Goal: Navigation & Orientation: Find specific page/section

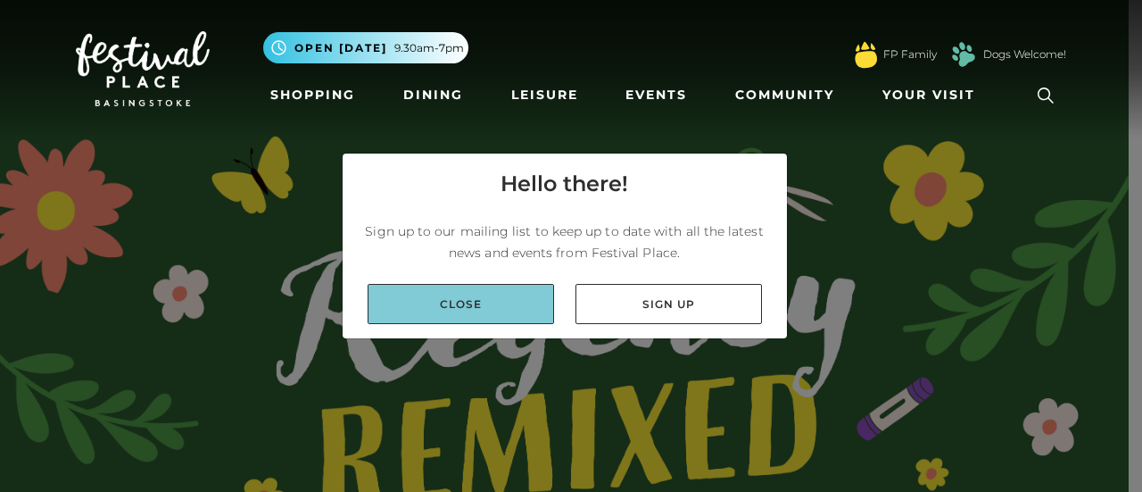
click at [491, 308] on link "Close" at bounding box center [461, 304] width 187 height 40
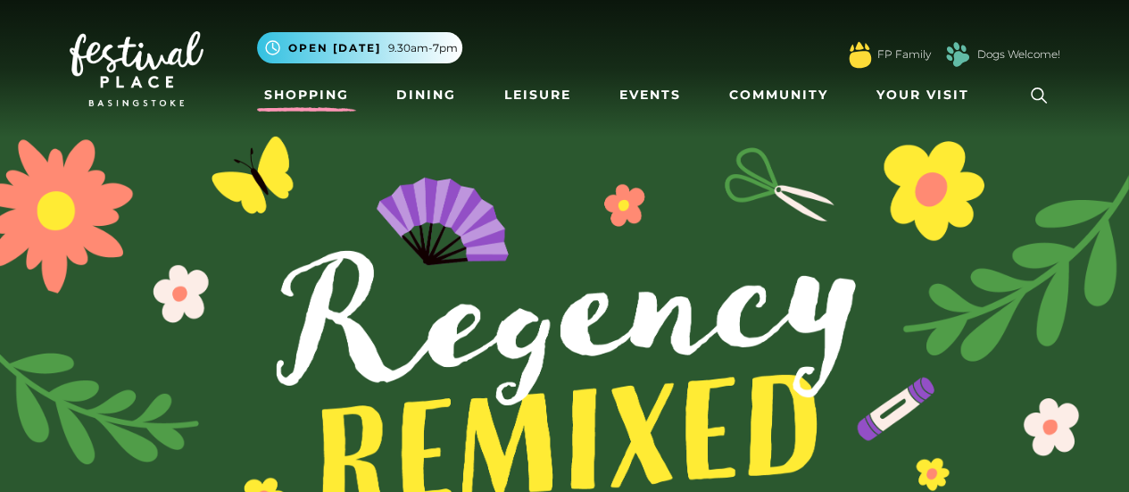
click at [327, 100] on link "Shopping" at bounding box center [306, 95] width 99 height 33
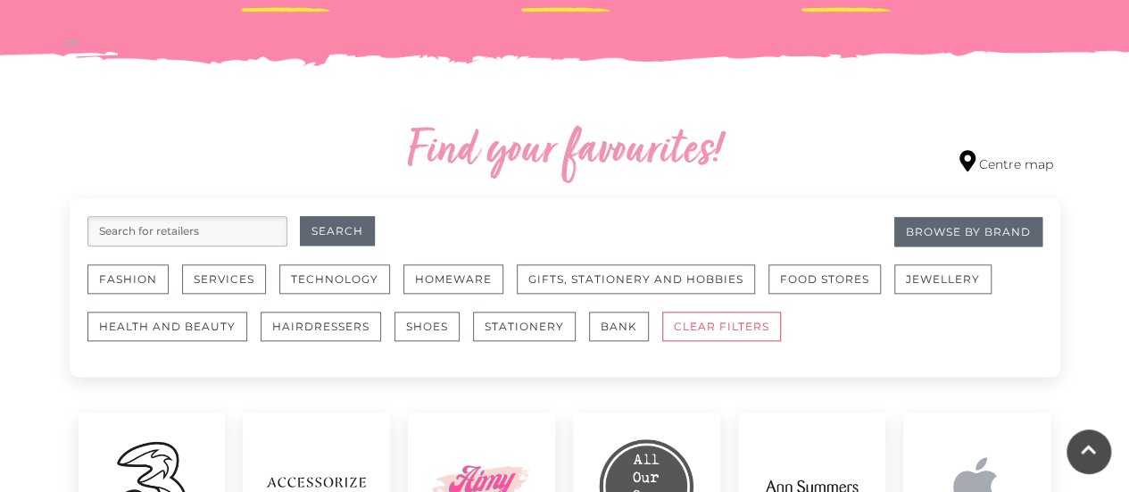
scroll to position [892, 0]
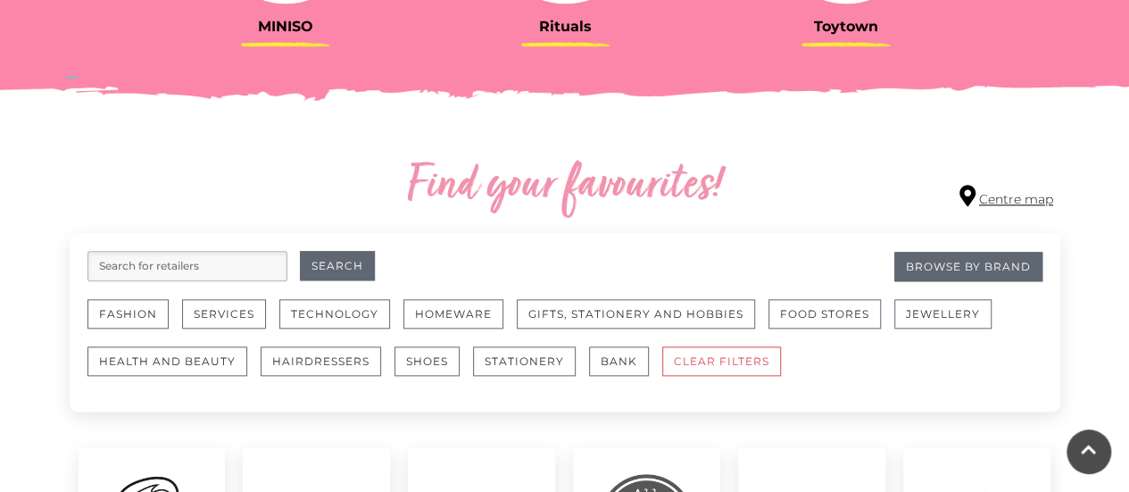
click at [983, 200] on link "Centre map" at bounding box center [1006, 197] width 94 height 24
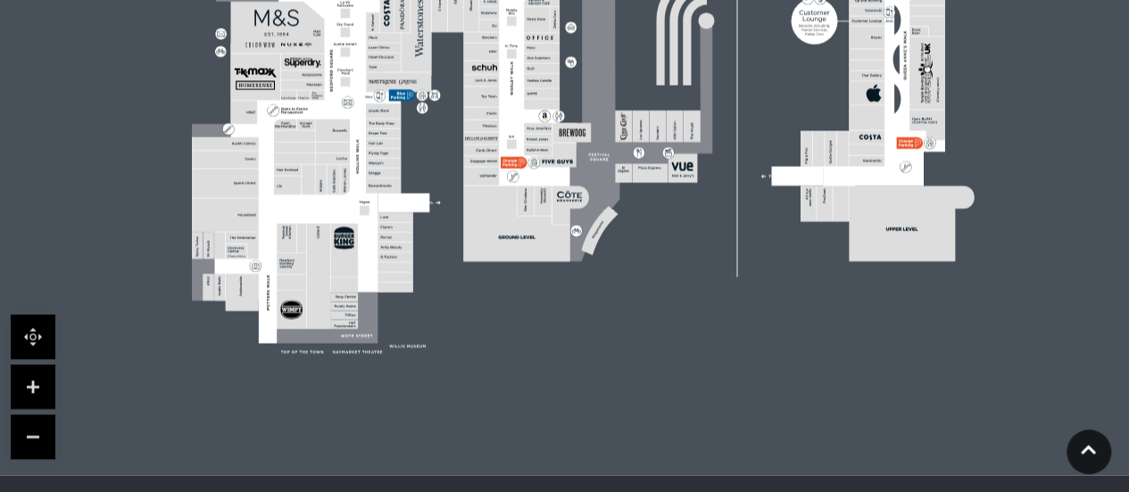
scroll to position [803, 0]
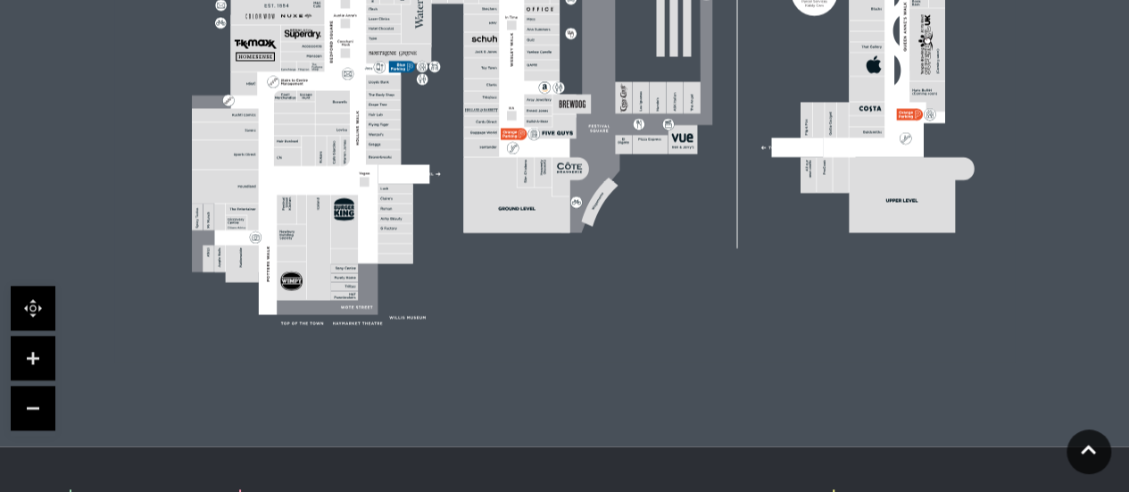
click at [36, 354] on link at bounding box center [33, 358] width 45 height 45
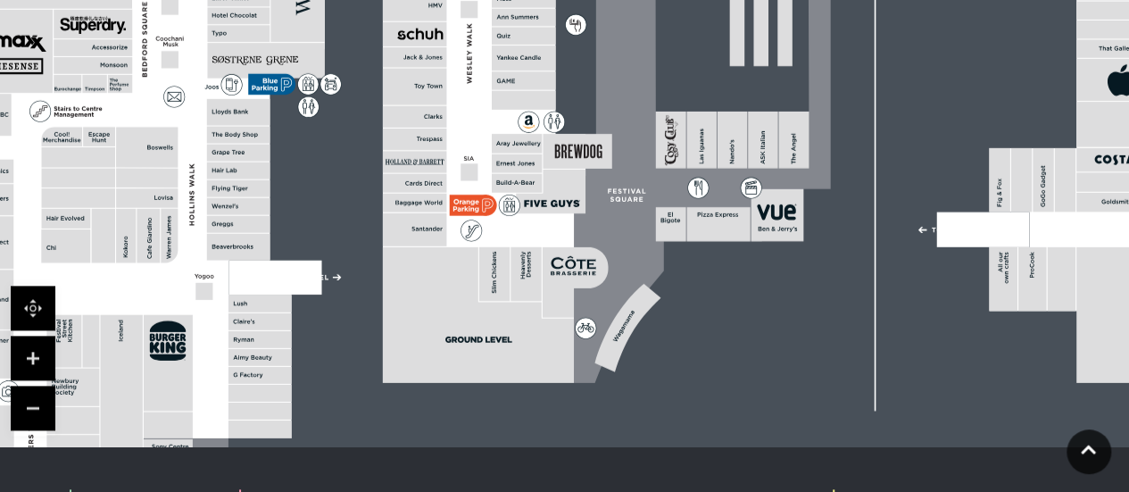
click at [36, 354] on link at bounding box center [33, 358] width 45 height 45
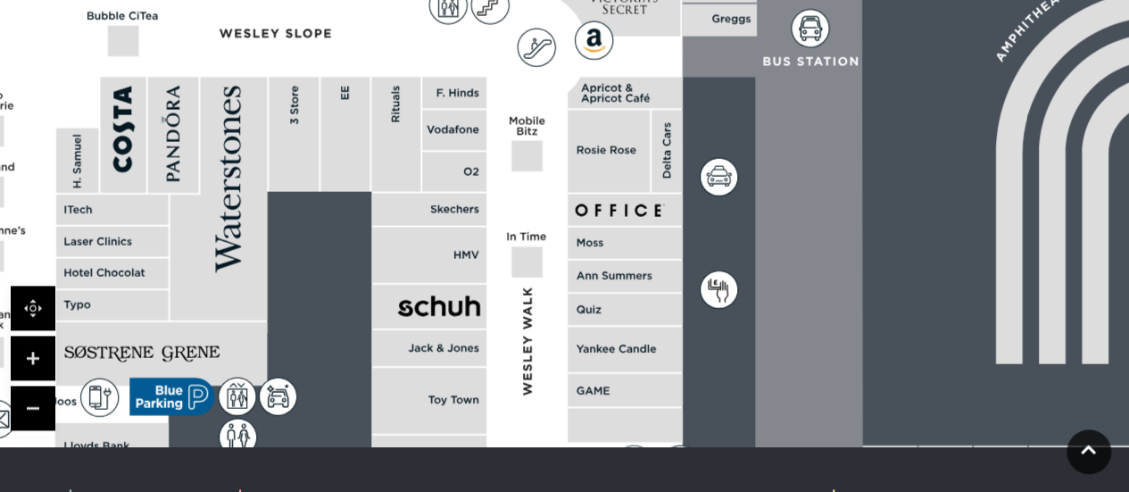
drag, startPoint x: 685, startPoint y: 186, endPoint x: 801, endPoint y: 404, distance: 248.0
click at [804, 420] on icon at bounding box center [925, 372] width 503 height 1122
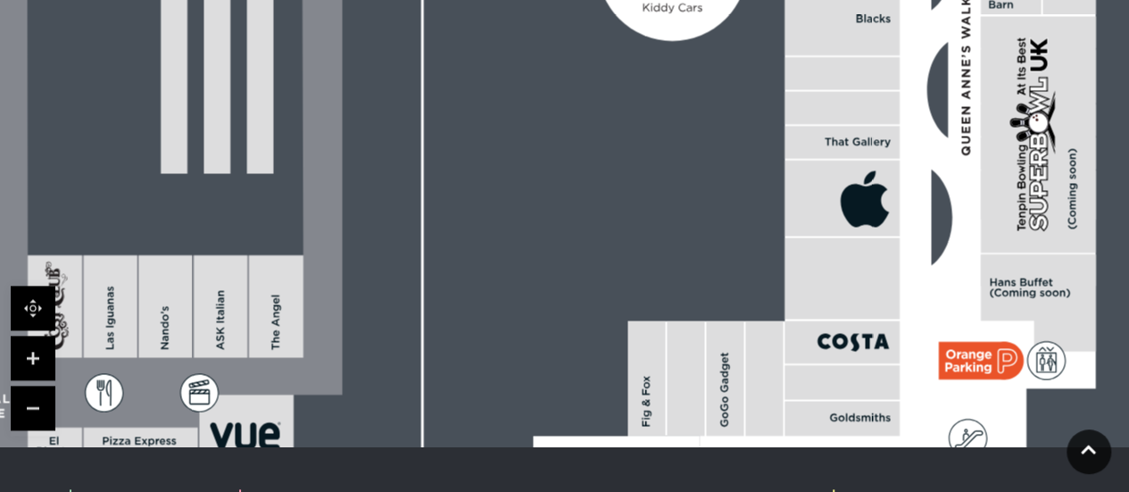
drag, startPoint x: 896, startPoint y: 343, endPoint x: 42, endPoint y: 128, distance: 880.8
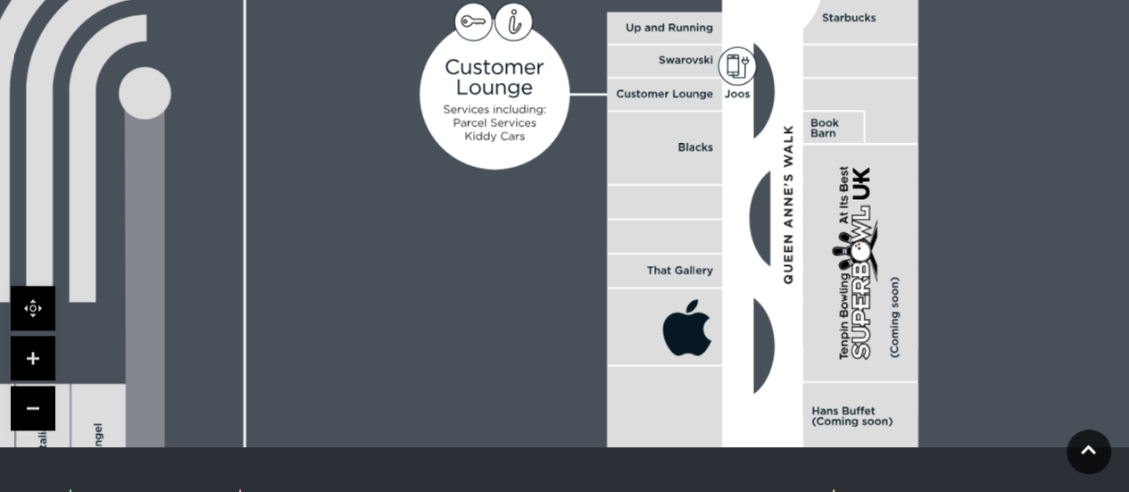
drag, startPoint x: 553, startPoint y: 197, endPoint x: 388, endPoint y: 332, distance: 213.1
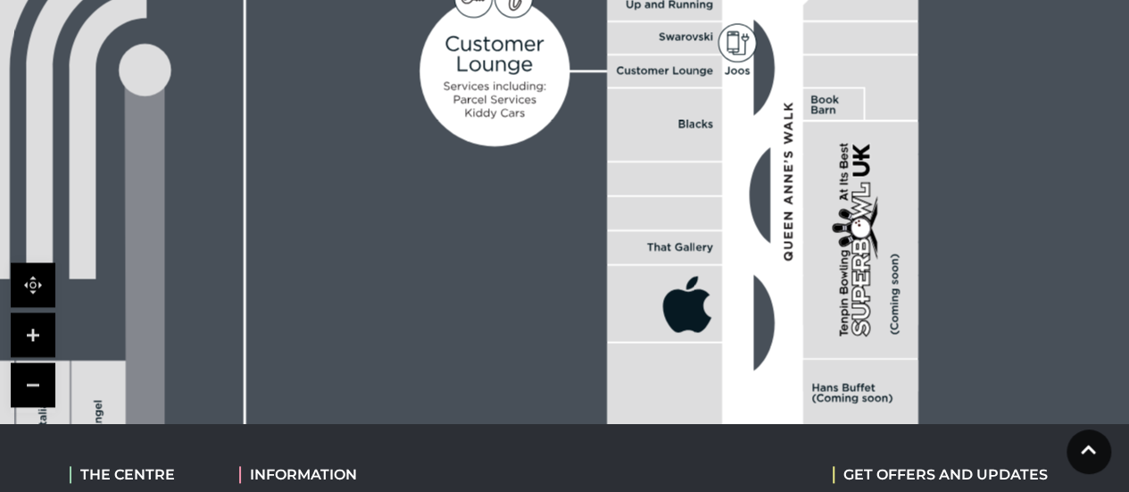
scroll to position [892, 0]
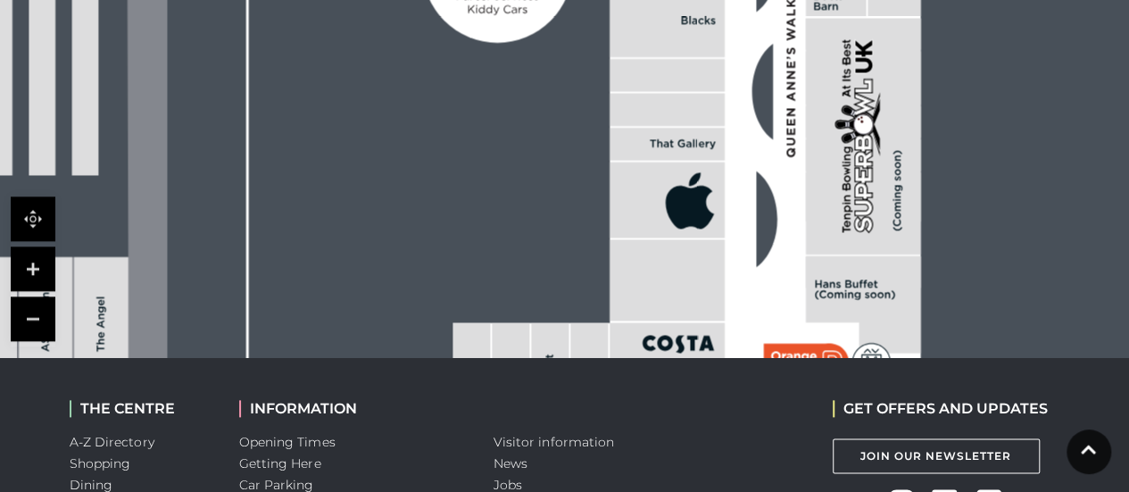
drag, startPoint x: 443, startPoint y: 266, endPoint x: 452, endPoint y: 128, distance: 138.7
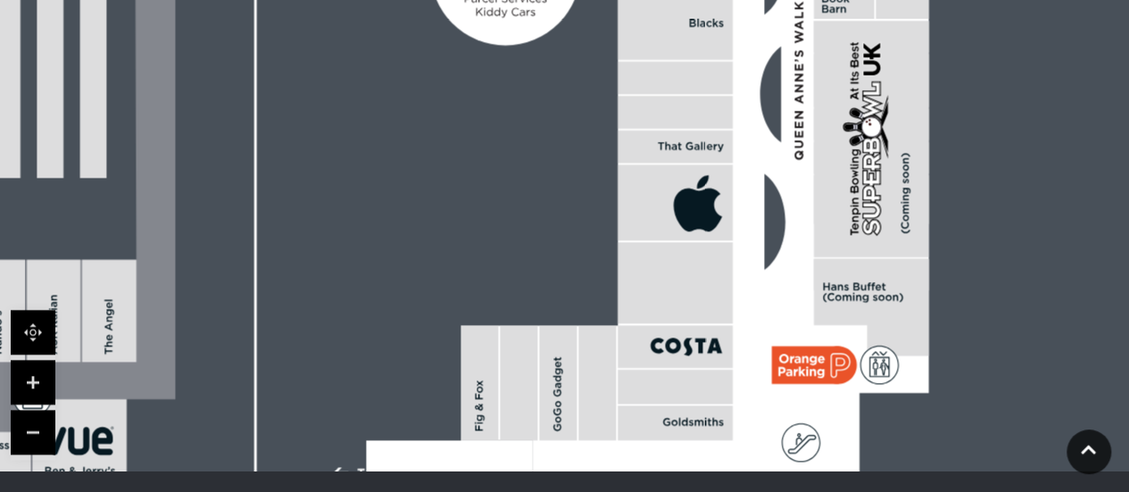
scroll to position [714, 0]
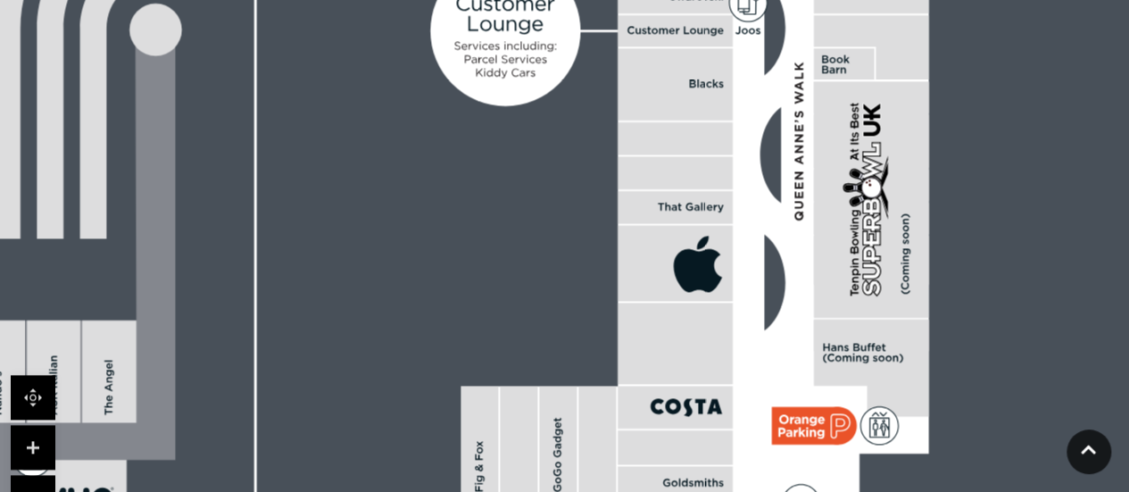
drag, startPoint x: 473, startPoint y: 243, endPoint x: 259, endPoint y: 95, distance: 260.4
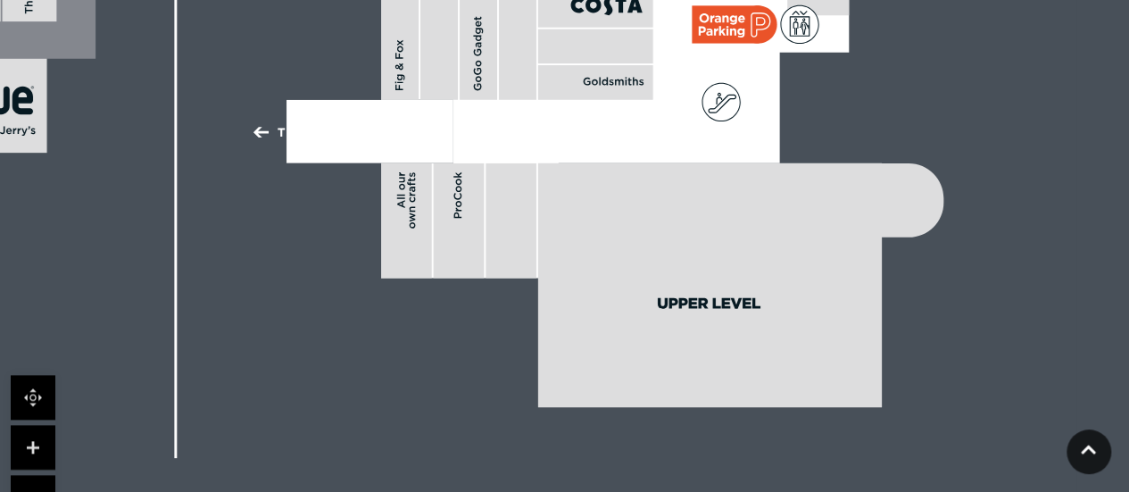
drag, startPoint x: 951, startPoint y: 346, endPoint x: 1141, endPoint y: 273, distance: 203.7
click at [1128, 273] on html "Skip to Navigation Skip to Content Toggle navigation .st5{fill:none;stroke:#FFF…" at bounding box center [564, 105] width 1129 height 1639
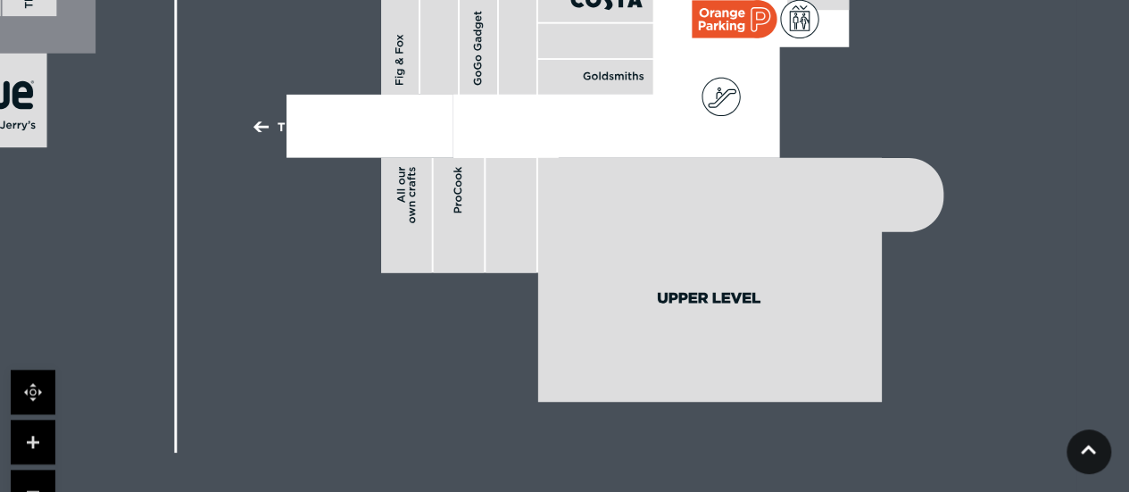
scroll to position [803, 0]
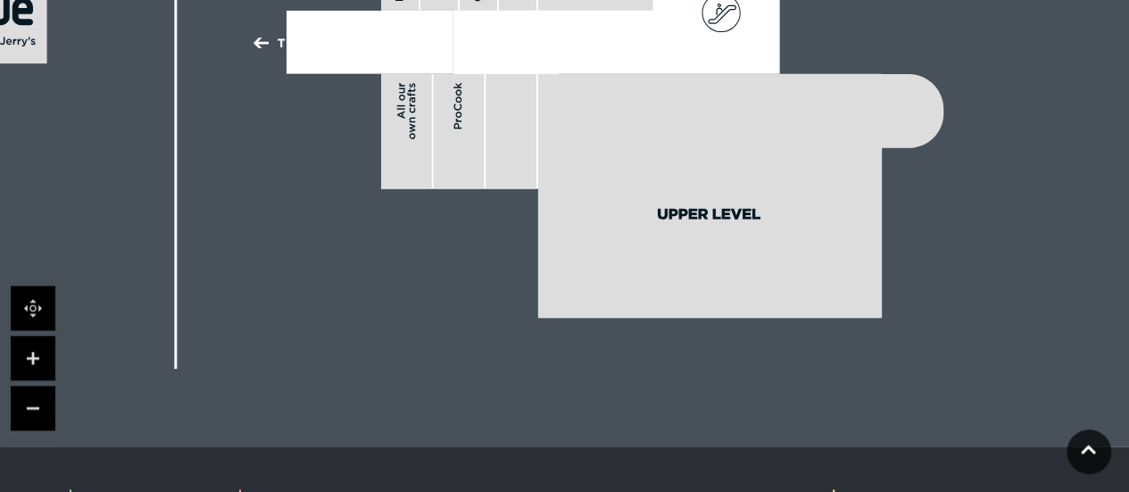
click at [45, 417] on link at bounding box center [33, 408] width 45 height 45
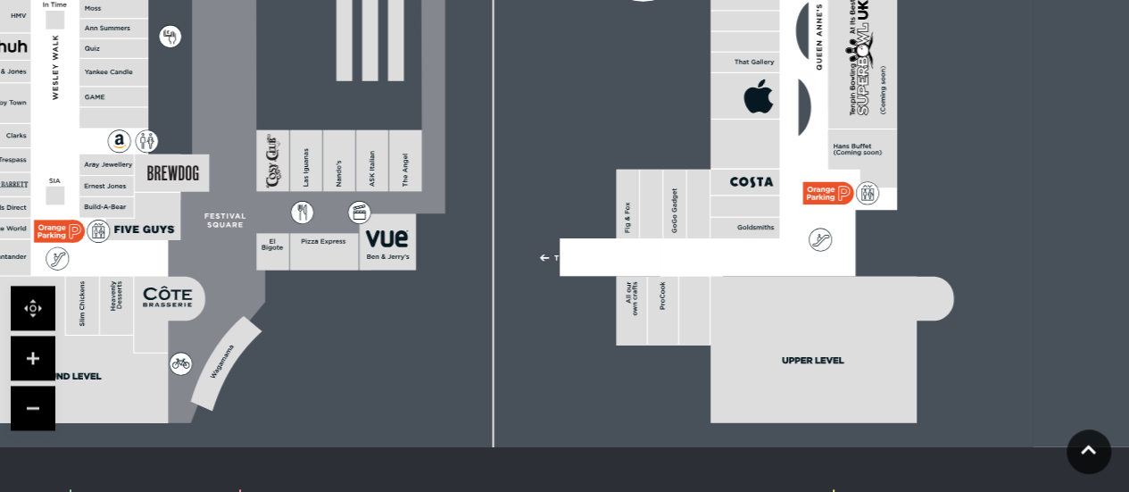
drag, startPoint x: 266, startPoint y: 183, endPoint x: 428, endPoint y: 401, distance: 271.7
click at [428, 401] on rect at bounding box center [158, 57] width 1749 height 1233
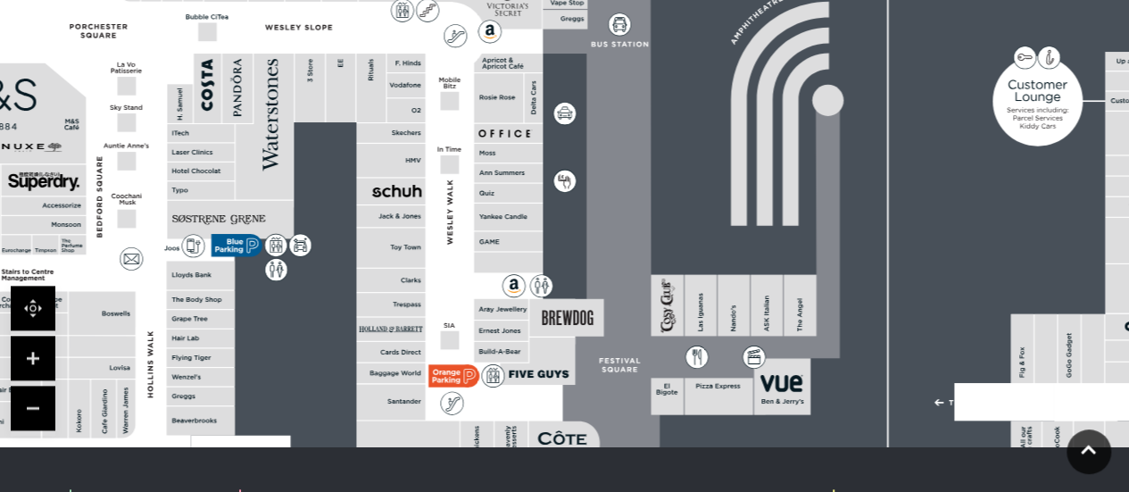
drag, startPoint x: 473, startPoint y: 220, endPoint x: 867, endPoint y: 361, distance: 418.9
click at [867, 361] on rect at bounding box center [553, 202] width 1749 height 1233
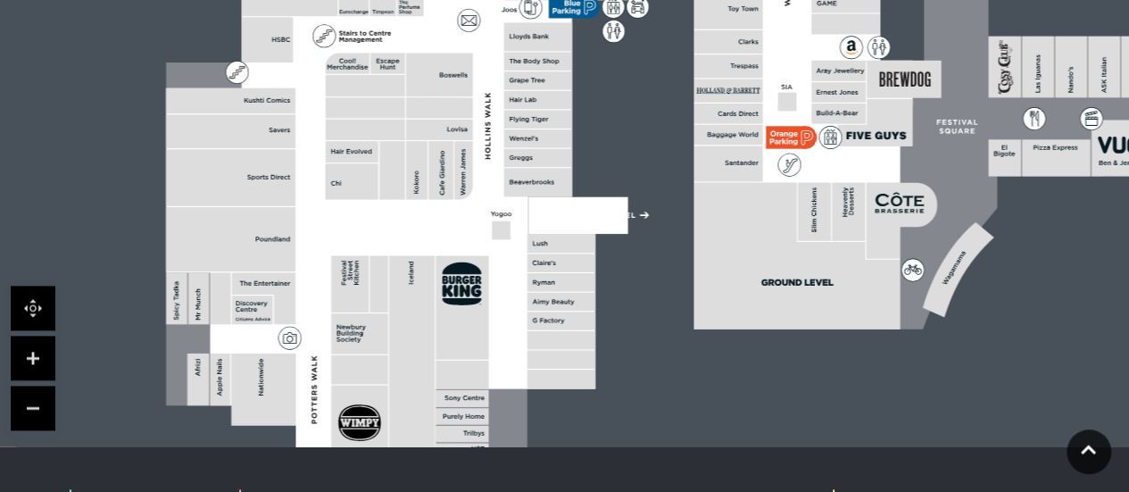
drag, startPoint x: 616, startPoint y: 253, endPoint x: 953, endPoint y: 15, distance: 413.0
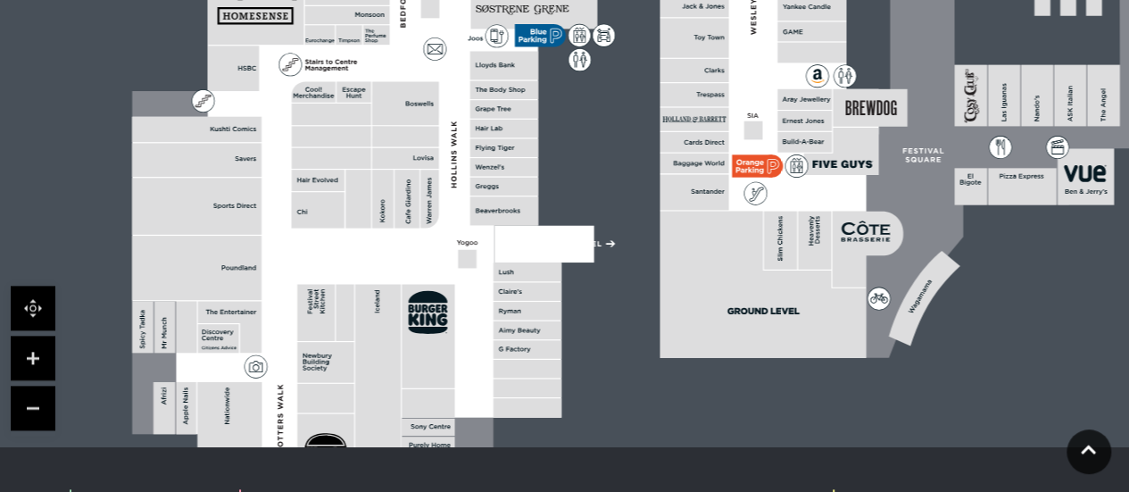
drag, startPoint x: 652, startPoint y: 341, endPoint x: 614, endPoint y: 390, distance: 61.8
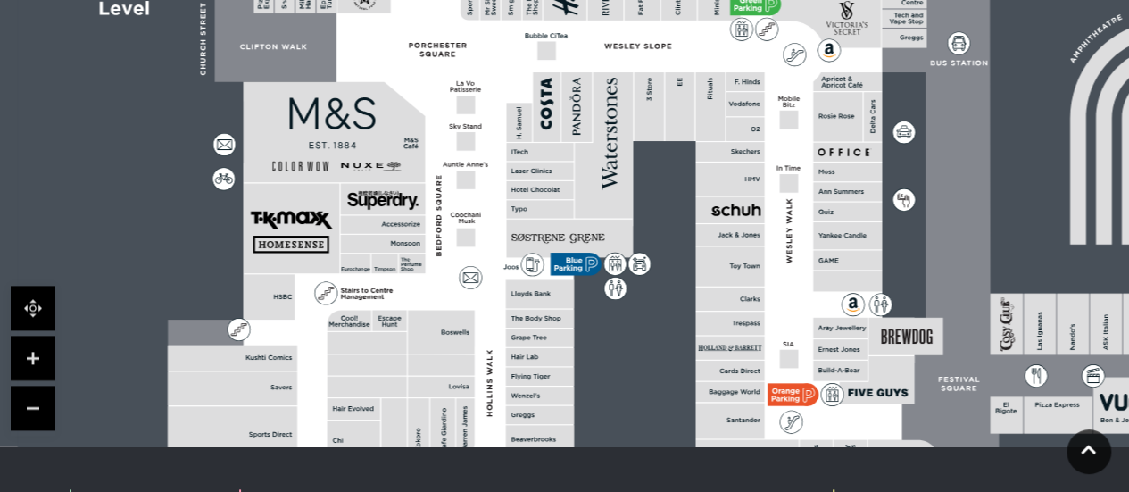
drag, startPoint x: 573, startPoint y: 160, endPoint x: 609, endPoint y: 390, distance: 233.0
click at [609, 390] on rect at bounding box center [892, 221] width 1749 height 1233
drag, startPoint x: 628, startPoint y: 151, endPoint x: 643, endPoint y: 414, distance: 263.7
click at [643, 414] on icon at bounding box center [893, 222] width 2194 height 1233
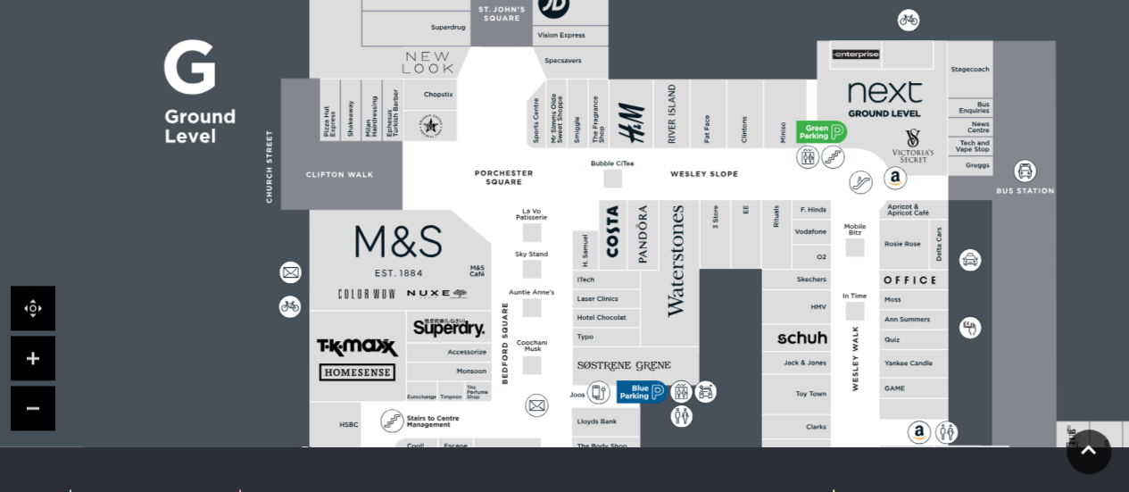
drag, startPoint x: 657, startPoint y: 140, endPoint x: 712, endPoint y: 401, distance: 266.4
click at [712, 404] on icon at bounding box center [959, 348] width 2194 height 1233
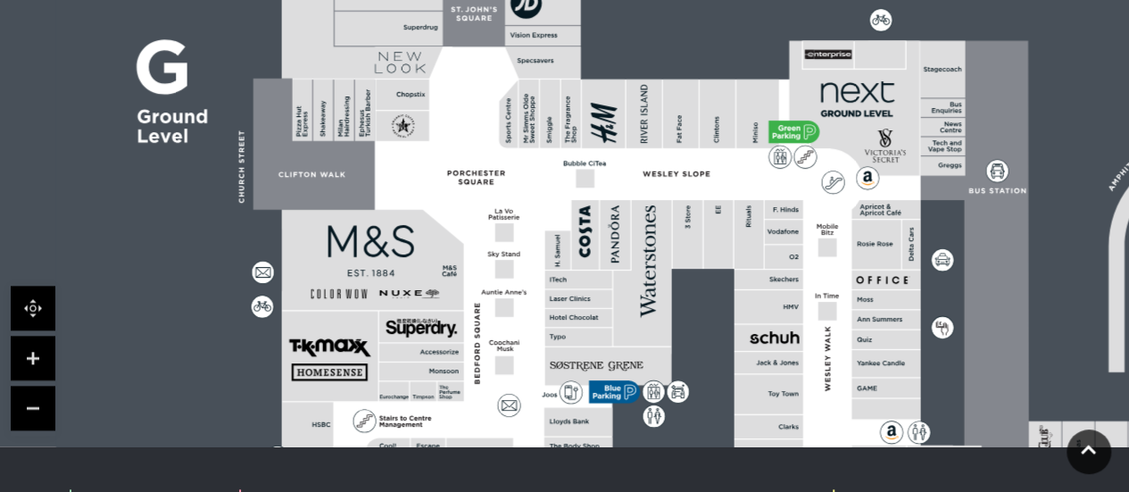
drag, startPoint x: 568, startPoint y: 195, endPoint x: 530, endPoint y: 328, distance: 138.2
click at [530, 328] on polygon at bounding box center [579, 440] width 746 height 865
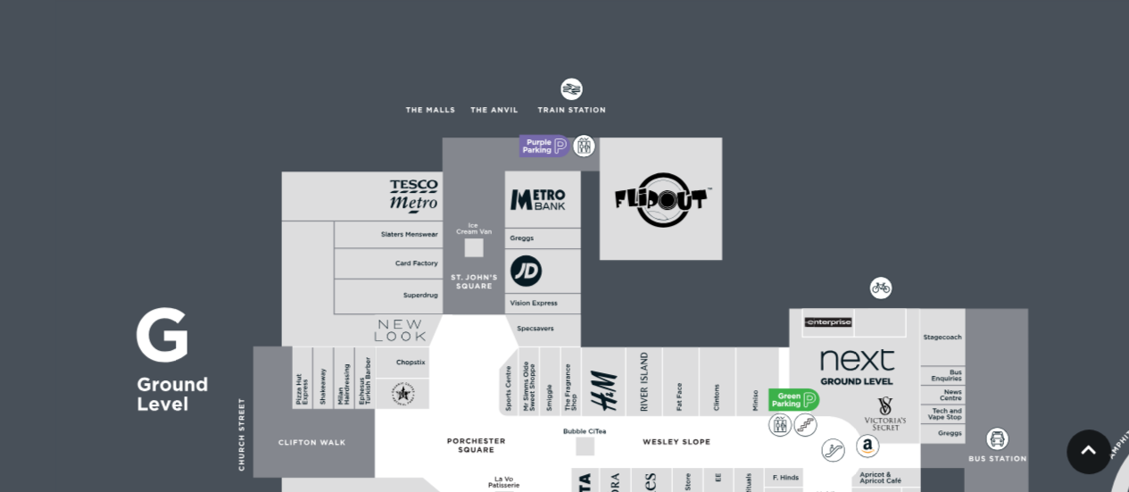
scroll to position [625, 0]
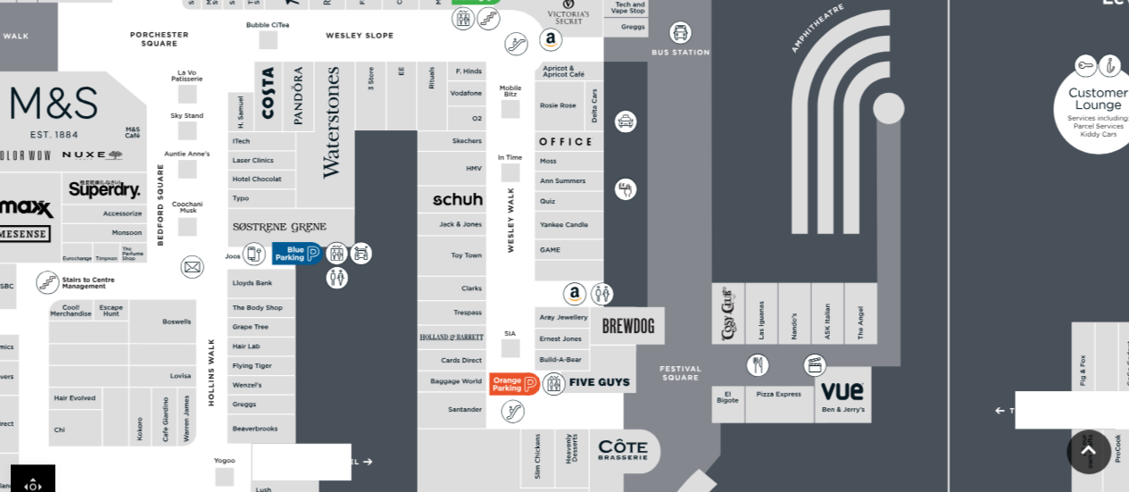
drag, startPoint x: 809, startPoint y: 387, endPoint x: 493, endPoint y: 69, distance: 449.3
click at [493, 69] on polygon at bounding box center [262, 302] width 746 height 865
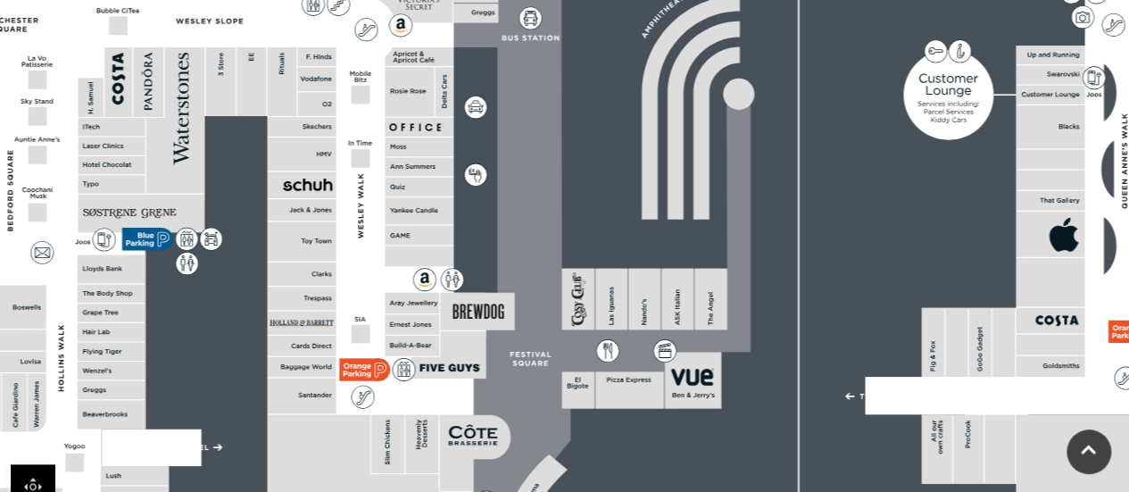
drag, startPoint x: 625, startPoint y: 235, endPoint x: 478, endPoint y: 226, distance: 146.6
click at [478, 226] on rect at bounding box center [463, 196] width 1749 height 1233
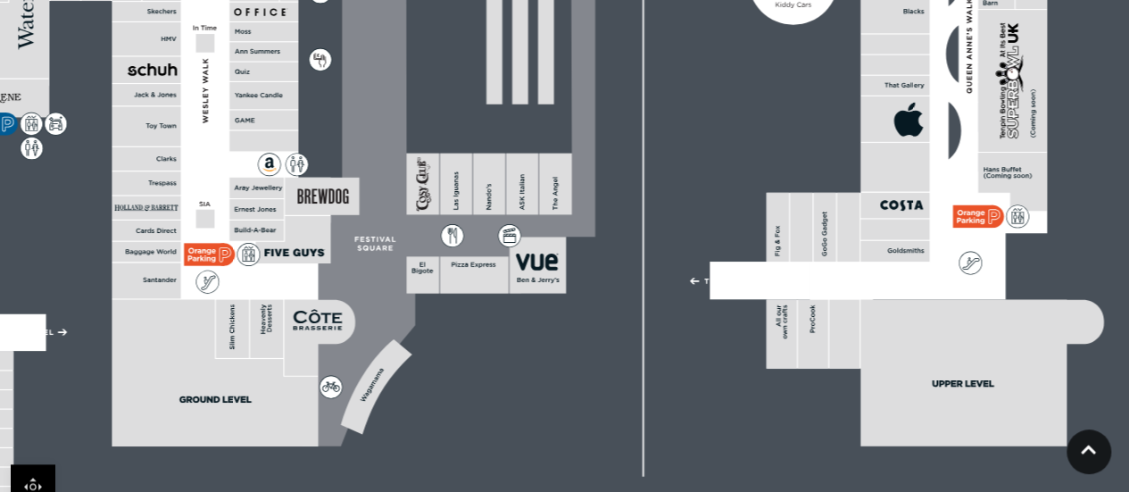
drag, startPoint x: 602, startPoint y: 320, endPoint x: 446, endPoint y: 206, distance: 192.8
click at [446, 206] on rect at bounding box center [456, 184] width 32 height 62
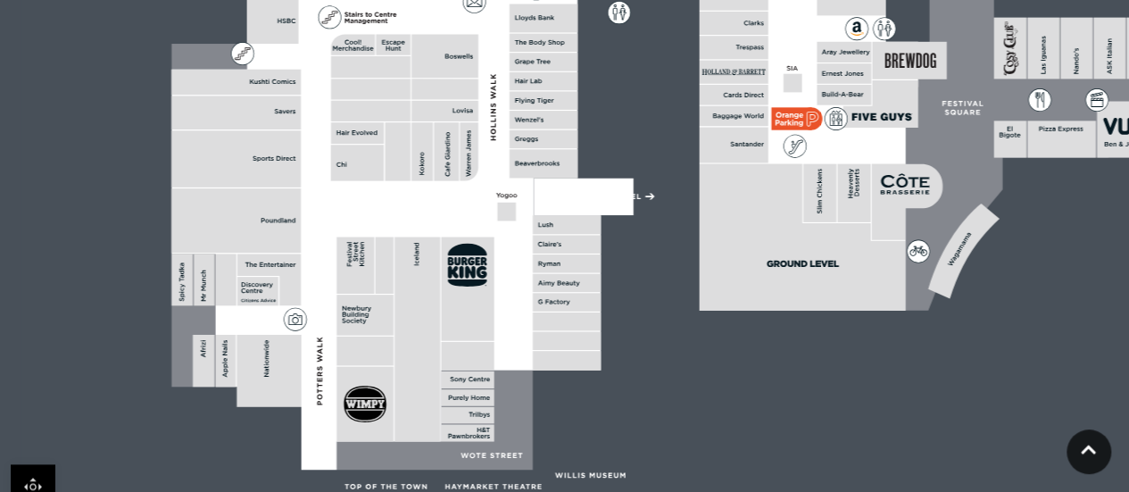
drag, startPoint x: 355, startPoint y: 240, endPoint x: 941, endPoint y: 104, distance: 601.2
click at [942, 104] on icon at bounding box center [944, 103] width 4 height 5
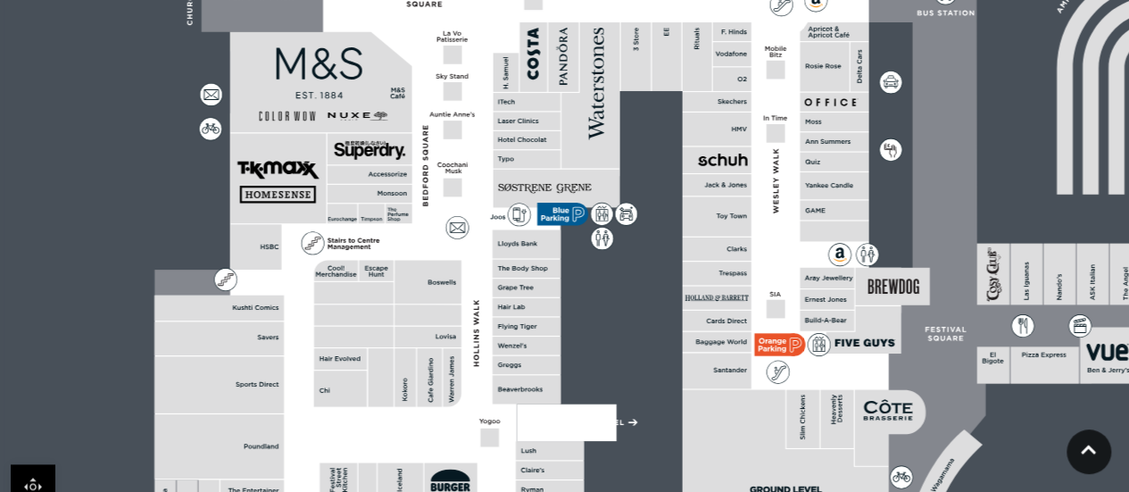
drag, startPoint x: 831, startPoint y: 228, endPoint x: 814, endPoint y: 443, distance: 215.8
click at [814, 443] on rect at bounding box center [802, 418] width 33 height 58
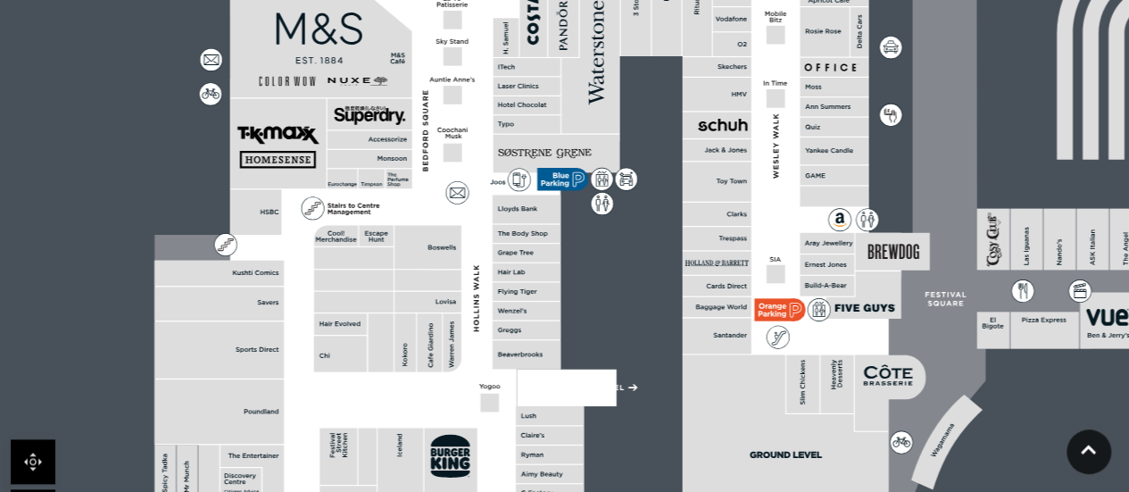
scroll to position [714, 0]
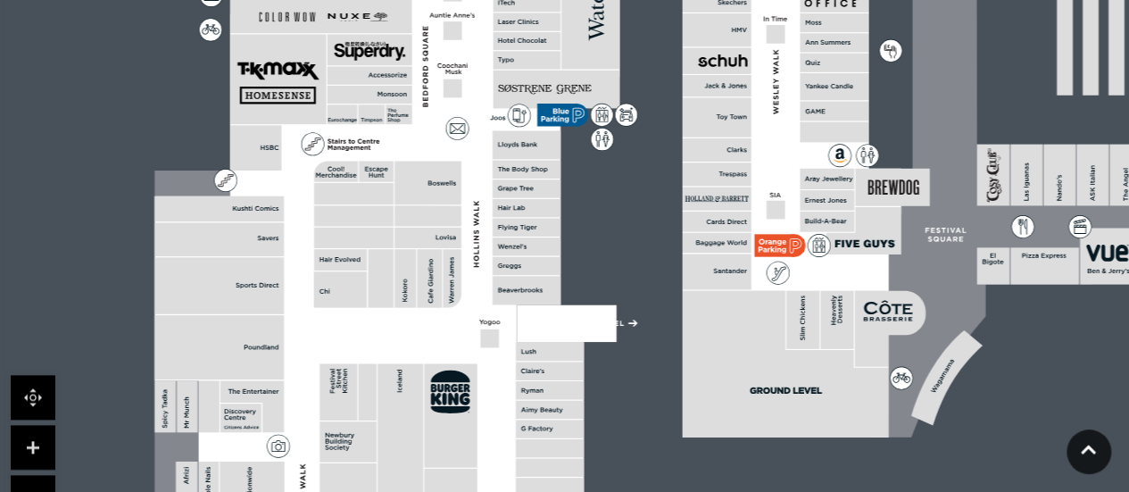
click at [48, 479] on link at bounding box center [33, 497] width 45 height 45
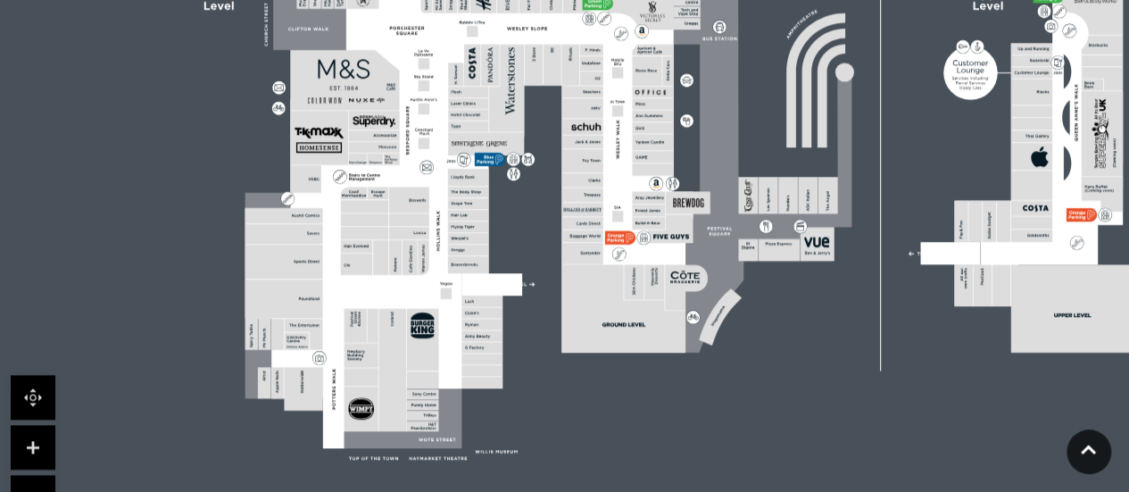
drag, startPoint x: 818, startPoint y: 298, endPoint x: 765, endPoint y: 336, distance: 64.6
click at [765, 336] on rect at bounding box center [680, 133] width 1050 height 740
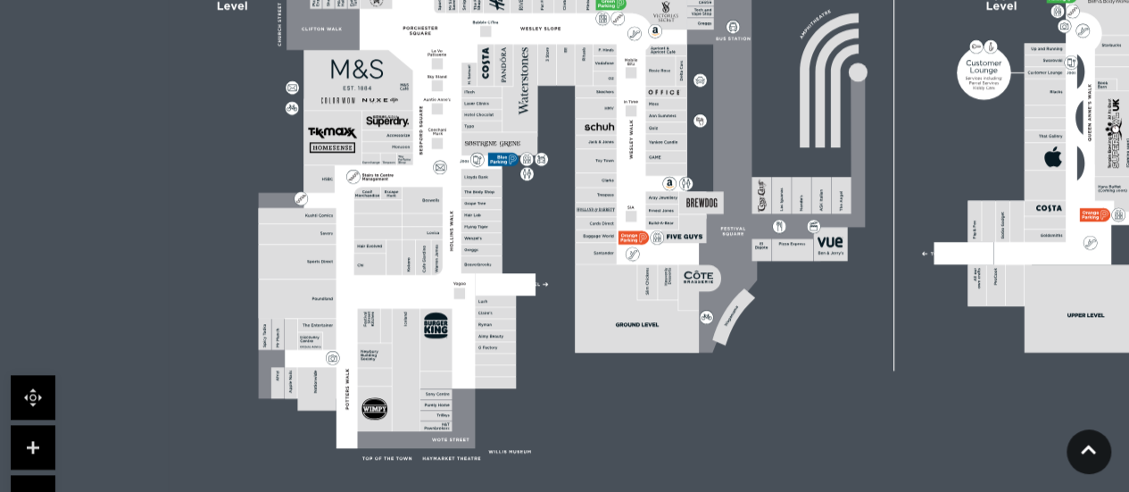
drag, startPoint x: 684, startPoint y: 170, endPoint x: 650, endPoint y: 269, distance: 103.9
click at [697, 278] on icon at bounding box center [693, 133] width 1316 height 740
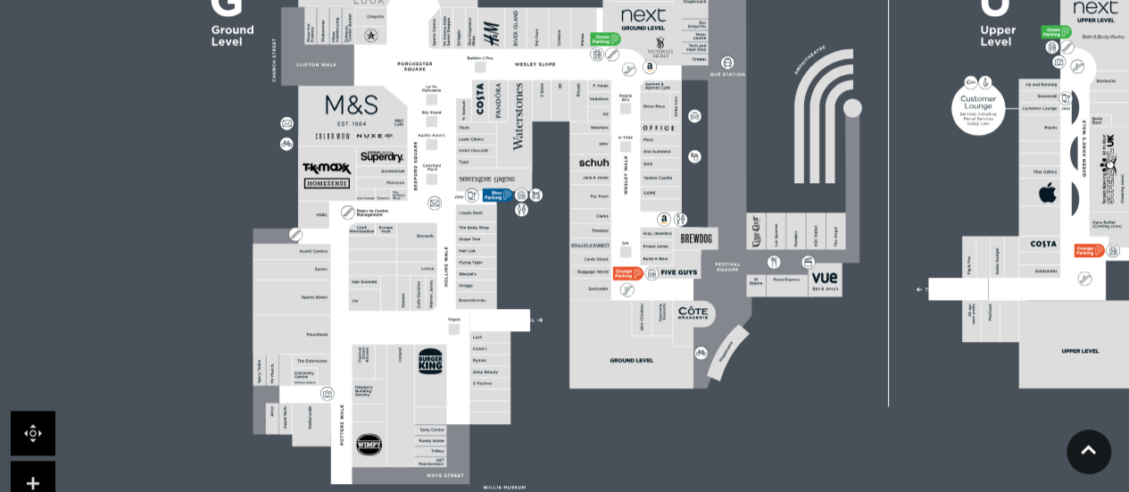
scroll to position [625, 0]
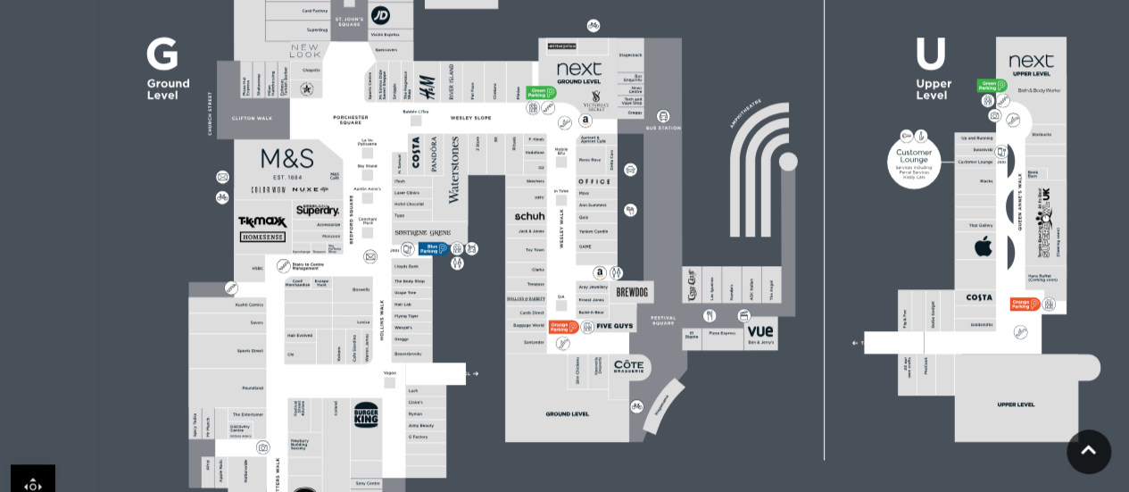
drag, startPoint x: 712, startPoint y: 273, endPoint x: 648, endPoint y: 245, distance: 70.0
click at [648, 245] on icon at bounding box center [704, 238] width 181 height 403
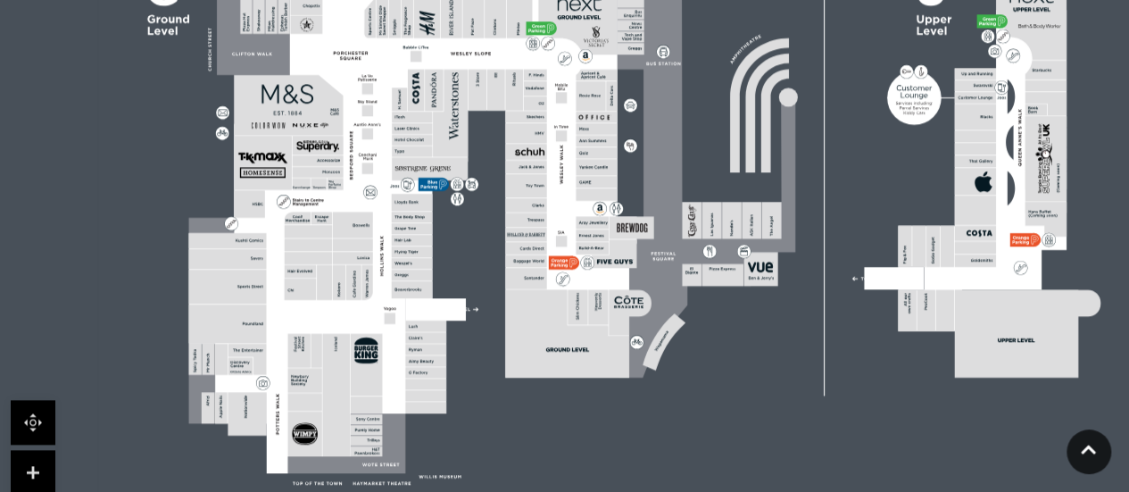
scroll to position [714, 0]
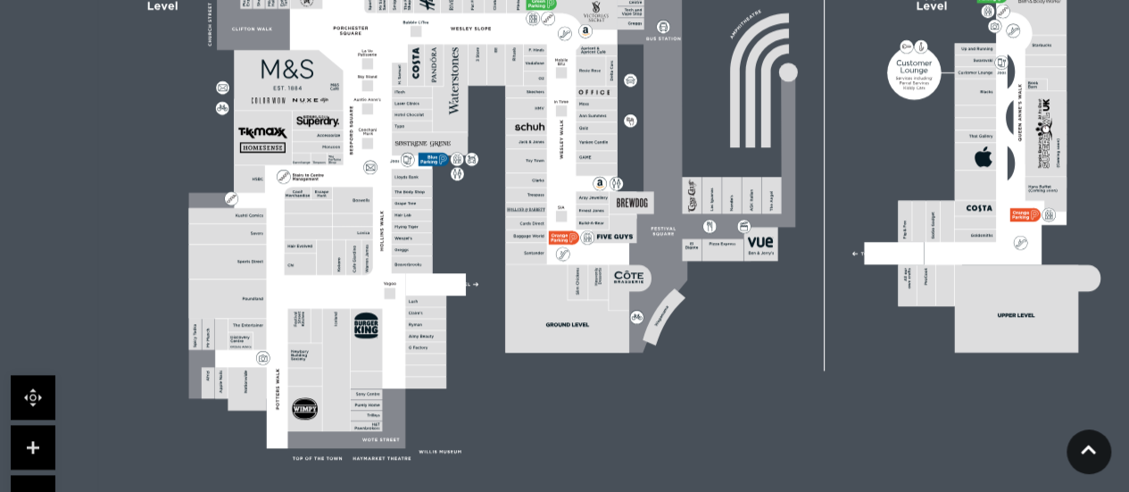
click at [41, 438] on link at bounding box center [33, 447] width 45 height 45
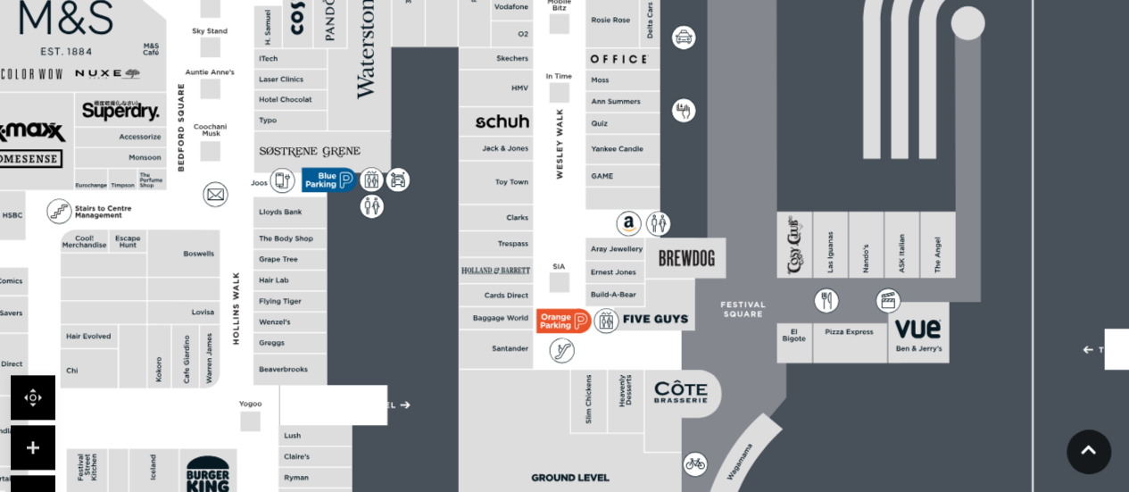
click at [41, 438] on link at bounding box center [33, 447] width 45 height 45
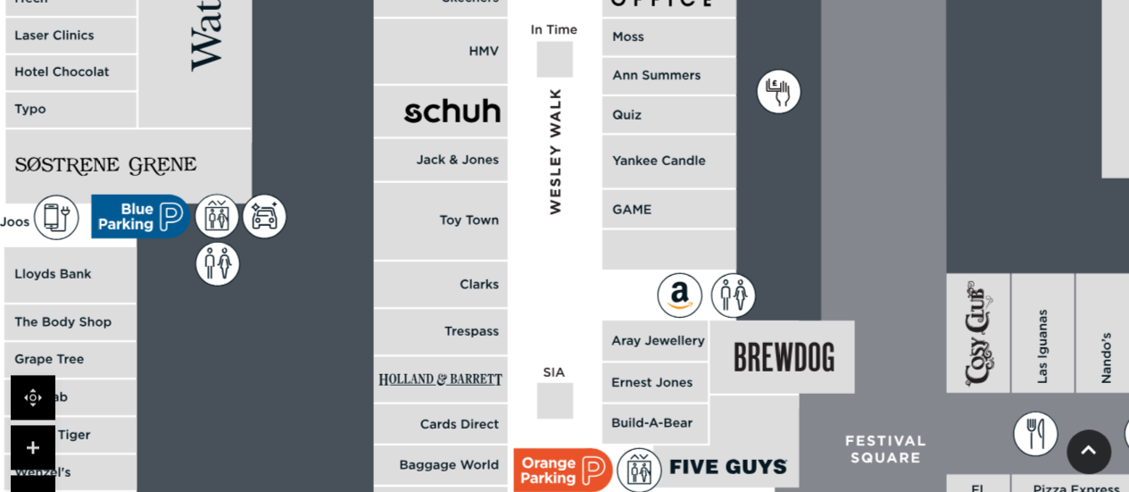
click at [30, 477] on link at bounding box center [33, 497] width 45 height 45
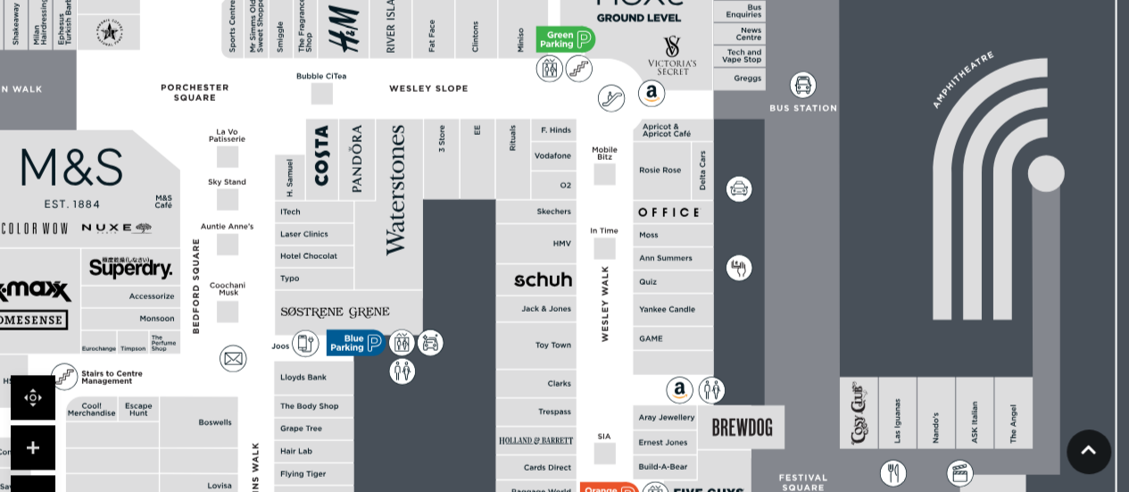
drag, startPoint x: 411, startPoint y: 240, endPoint x: 459, endPoint y: 413, distance: 179.5
click at [459, 413] on rect at bounding box center [726, 293] width 2042 height 1440
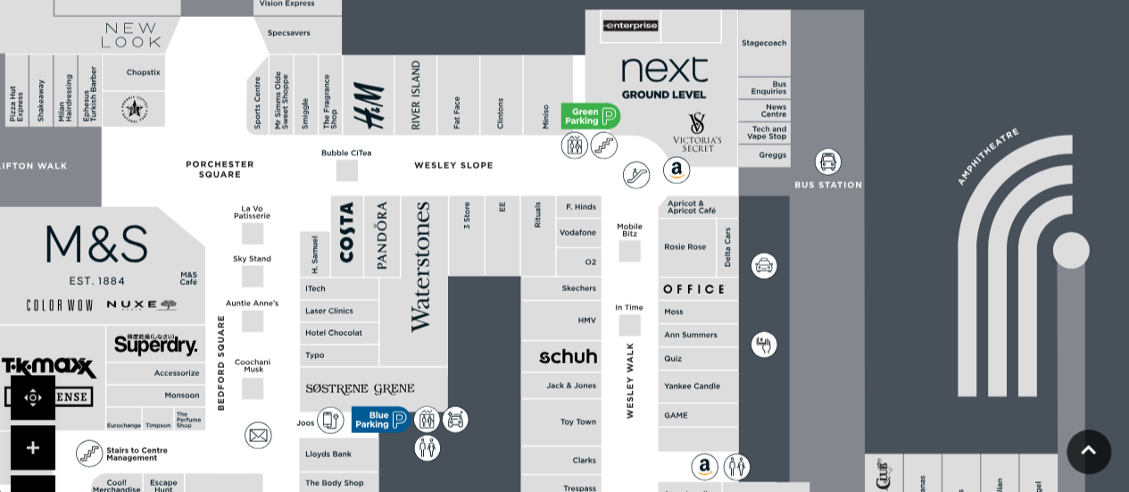
drag, startPoint x: 457, startPoint y: 180, endPoint x: 481, endPoint y: 244, distance: 67.8
click at [480, 244] on rect at bounding box center [466, 235] width 35 height 80
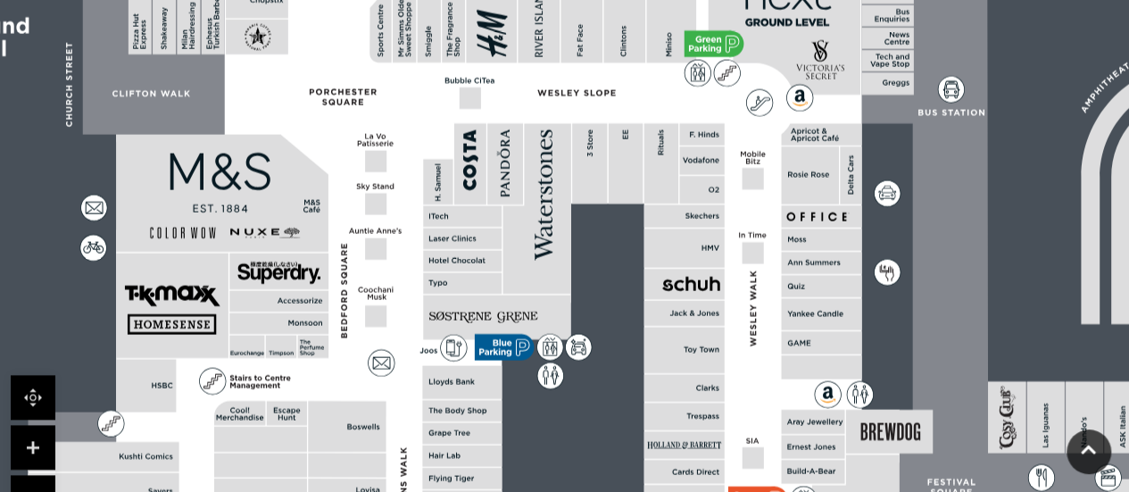
drag, startPoint x: 299, startPoint y: 183, endPoint x: 418, endPoint y: 111, distance: 139.0
click at [421, 107] on polygon at bounding box center [463, 403] width 871 height 1009
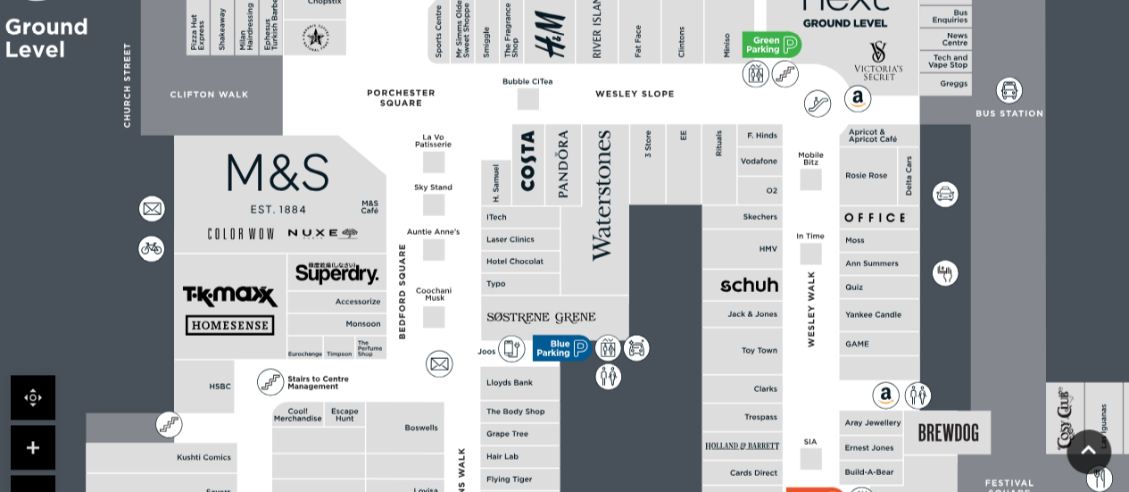
drag, startPoint x: 407, startPoint y: 344, endPoint x: 467, endPoint y: 353, distance: 60.6
click at [467, 353] on polygon at bounding box center [521, 404] width 871 height 1009
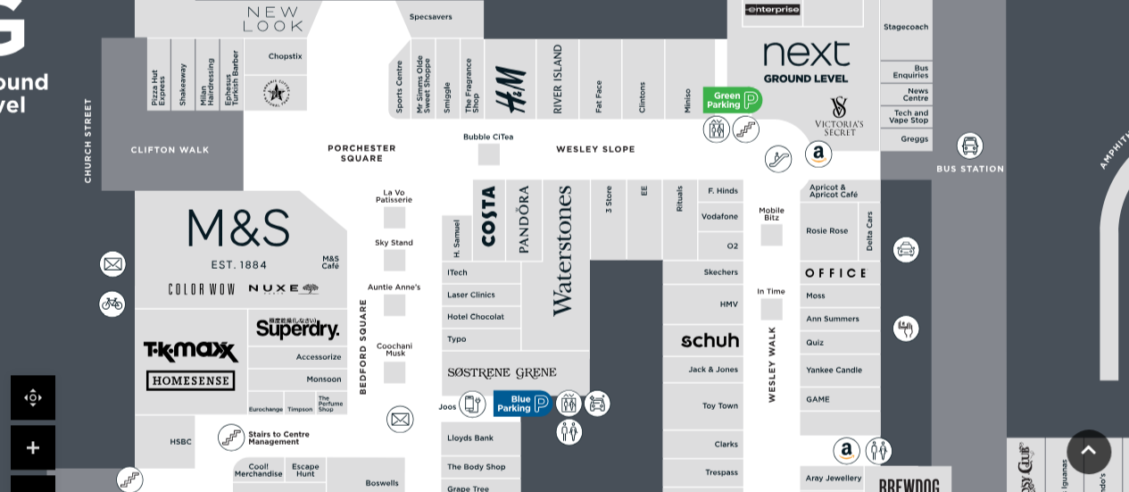
drag, startPoint x: 643, startPoint y: 178, endPoint x: 603, endPoint y: 228, distance: 64.1
click at [603, 228] on rect at bounding box center [608, 219] width 35 height 80
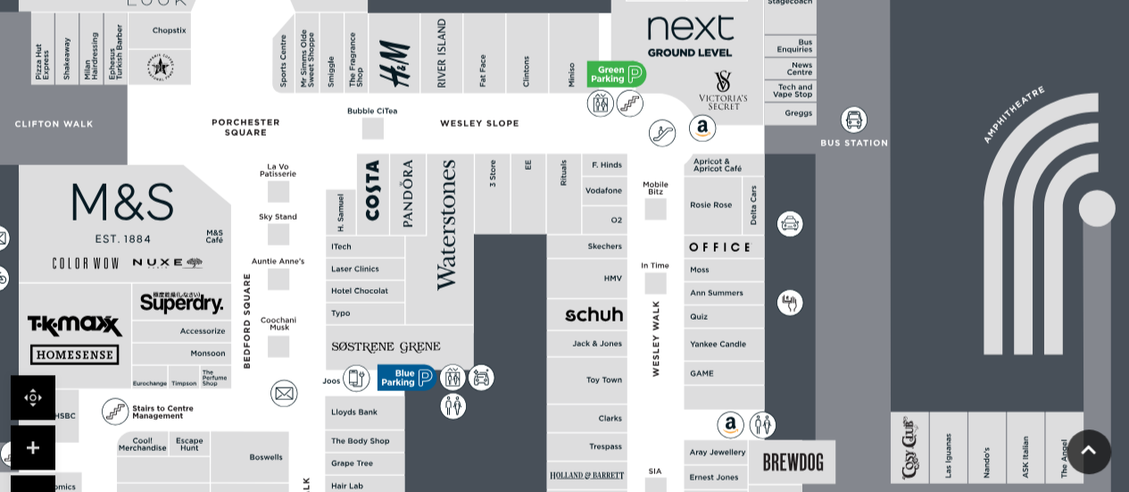
drag, startPoint x: 585, startPoint y: 164, endPoint x: 476, endPoint y: 147, distance: 111.1
click at [466, 135] on polygon at bounding box center [365, 433] width 871 height 1009
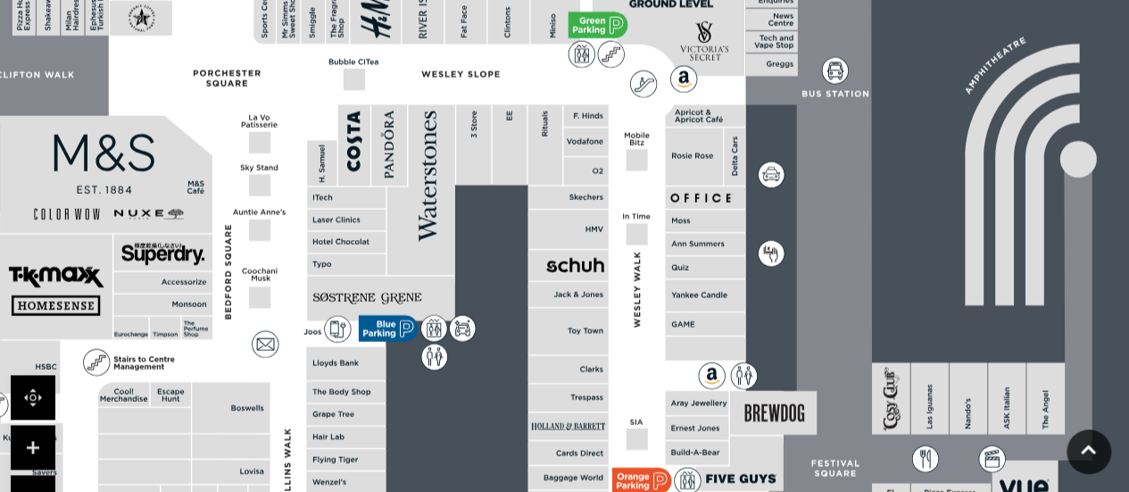
drag, startPoint x: 719, startPoint y: 308, endPoint x: 709, endPoint y: 286, distance: 23.9
click at [709, 286] on rect at bounding box center [705, 294] width 80 height 31
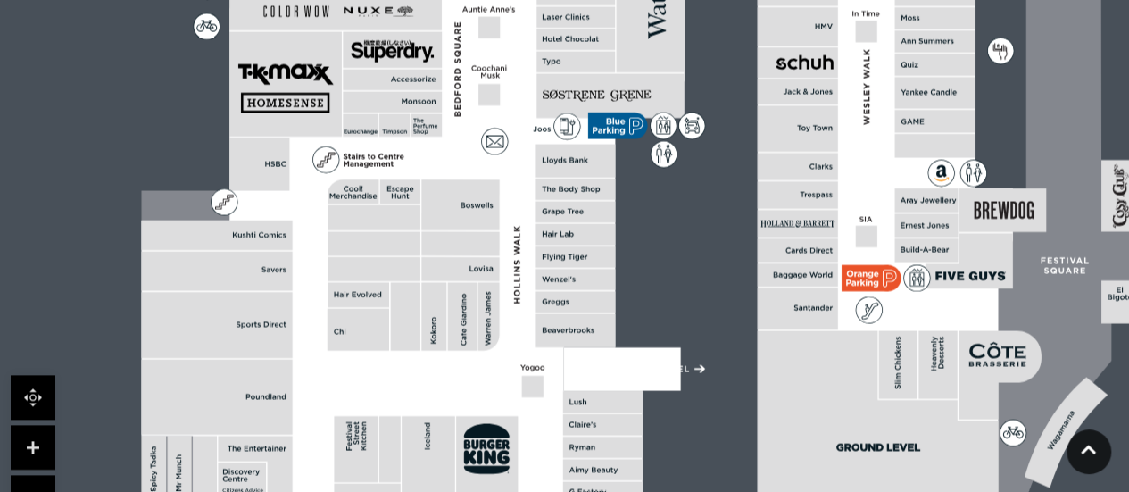
drag, startPoint x: 545, startPoint y: 305, endPoint x: 776, endPoint y: 101, distance: 308.5
click at [776, 101] on rect at bounding box center [797, 91] width 80 height 25
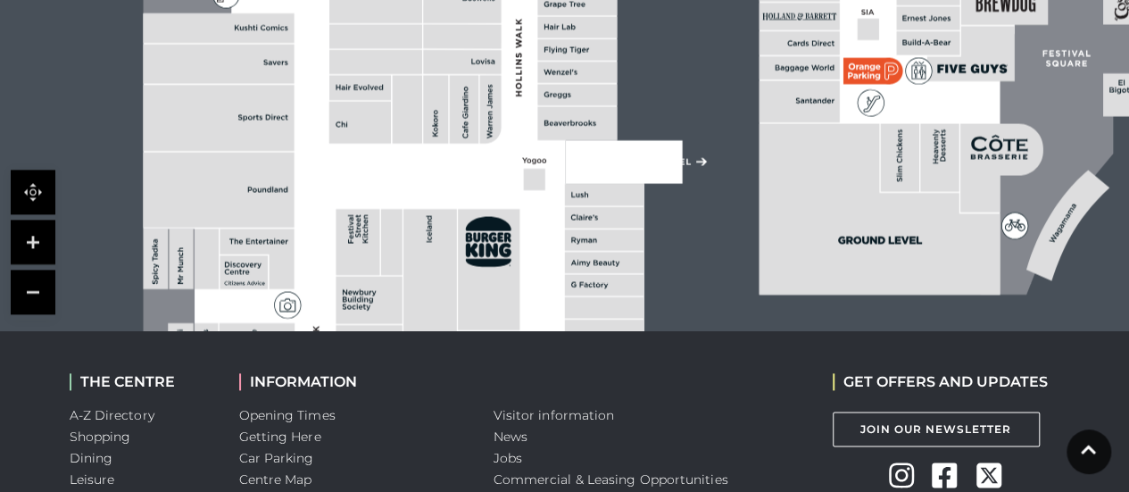
scroll to position [892, 0]
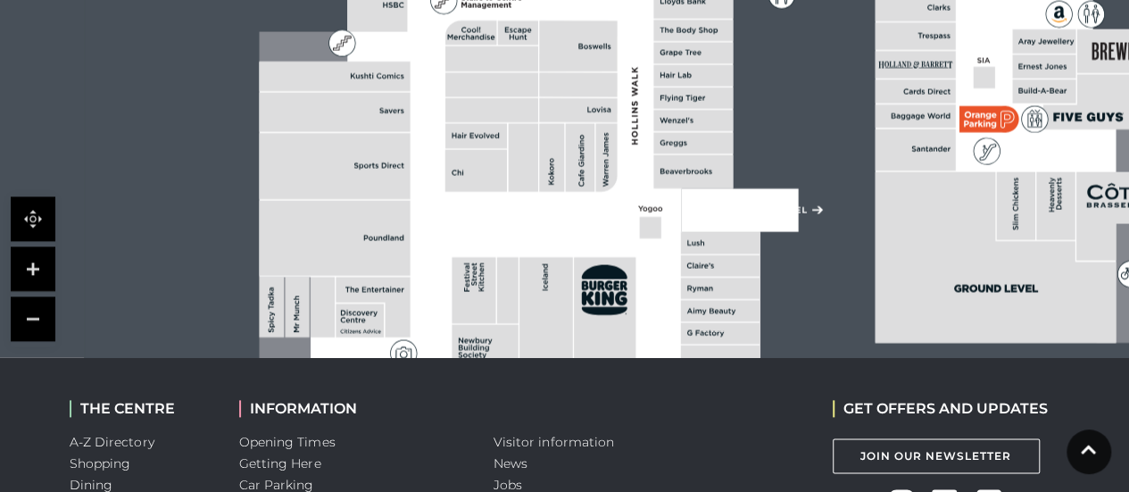
drag, startPoint x: 585, startPoint y: 257, endPoint x: 697, endPoint y: 288, distance: 116.7
click at [697, 288] on rect at bounding box center [720, 288] width 79 height 21
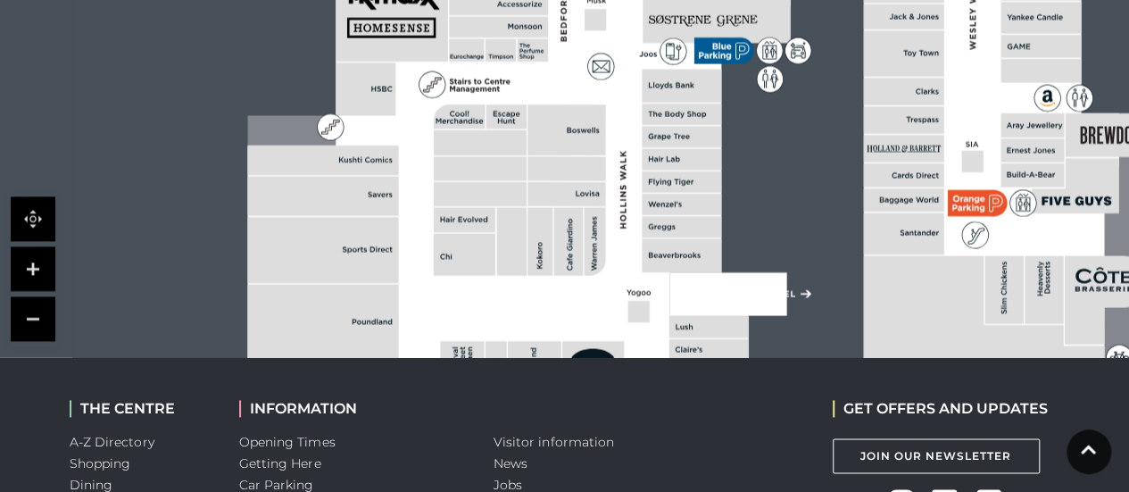
drag, startPoint x: 643, startPoint y: 117, endPoint x: 632, endPoint y: 198, distance: 81.9
click at [632, 198] on polygon at bounding box center [682, 107] width 871 height 1009
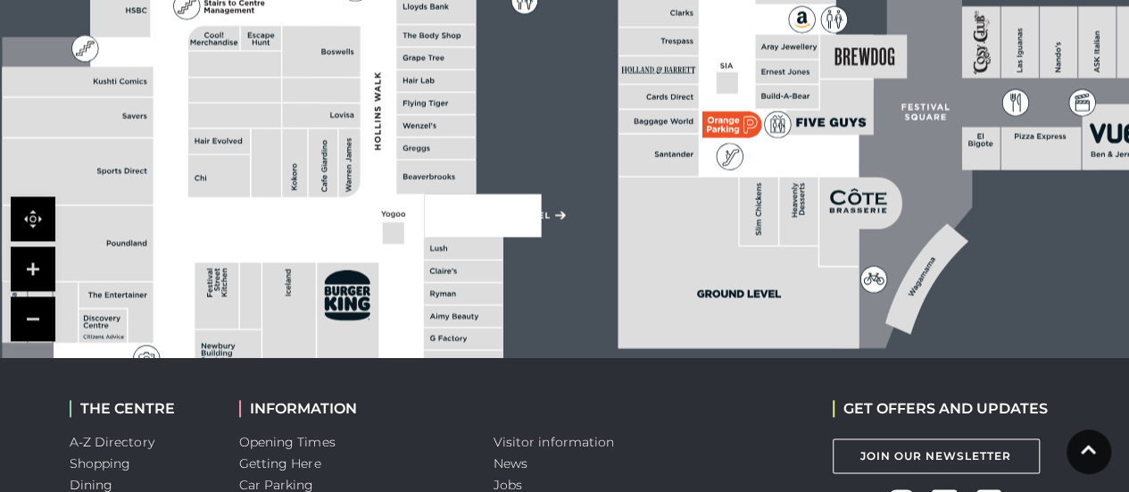
drag, startPoint x: 693, startPoint y: 186, endPoint x: 438, endPoint y: 95, distance: 270.7
click at [441, 95] on rect at bounding box center [435, 103] width 79 height 21
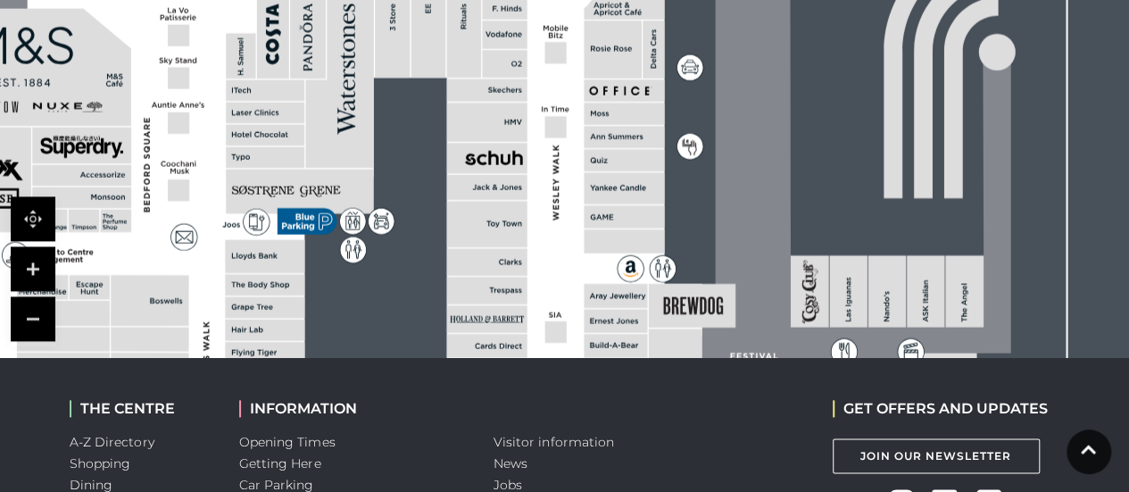
drag, startPoint x: 955, startPoint y: 95, endPoint x: 824, endPoint y: 392, distance: 324.1
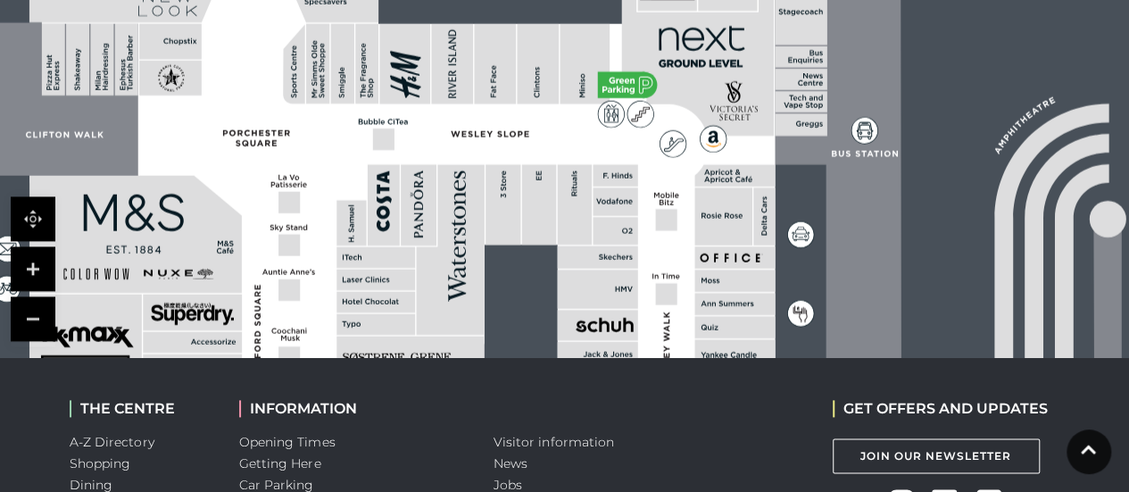
drag, startPoint x: 694, startPoint y: 113, endPoint x: 805, endPoint y: 280, distance: 200.3
click at [805, 280] on rect at bounding box center [787, 339] width 2042 height 1440
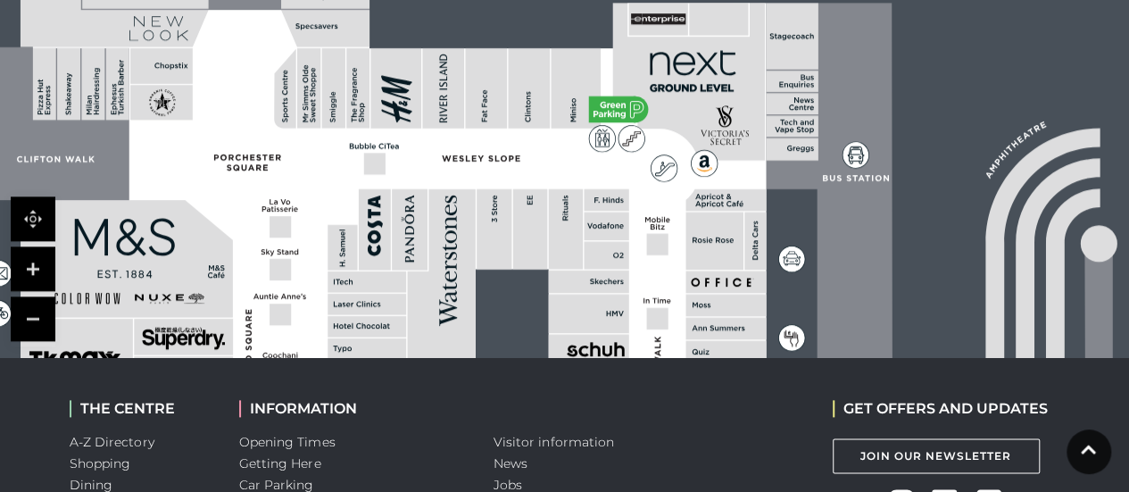
drag, startPoint x: 851, startPoint y: 120, endPoint x: 843, endPoint y: 187, distance: 68.4
click at [843, 187] on icon at bounding box center [936, 395] width 353 height 785
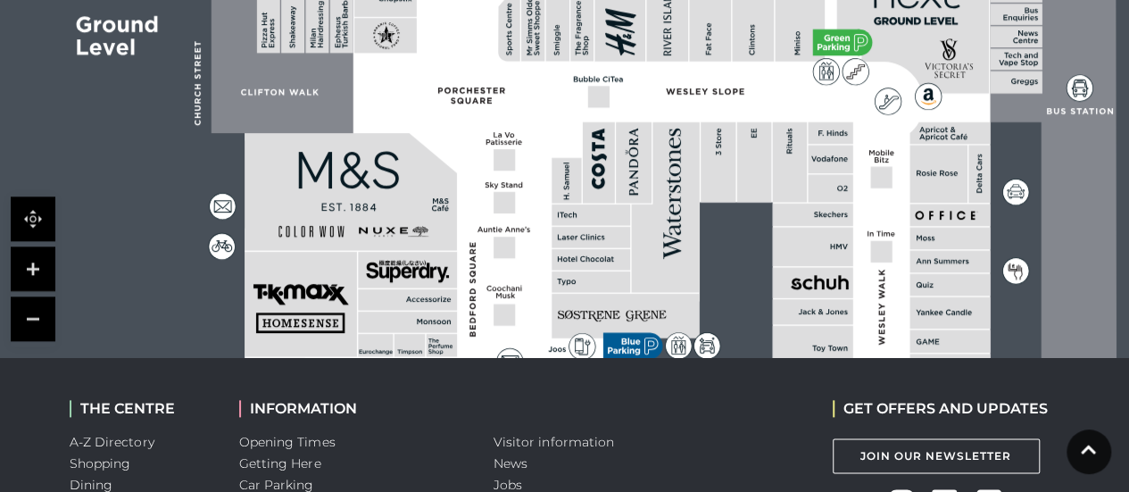
drag, startPoint x: 678, startPoint y: 160, endPoint x: 847, endPoint y: 97, distance: 179.9
click at [847, 97] on polygon at bounding box center [591, 402] width 871 height 1009
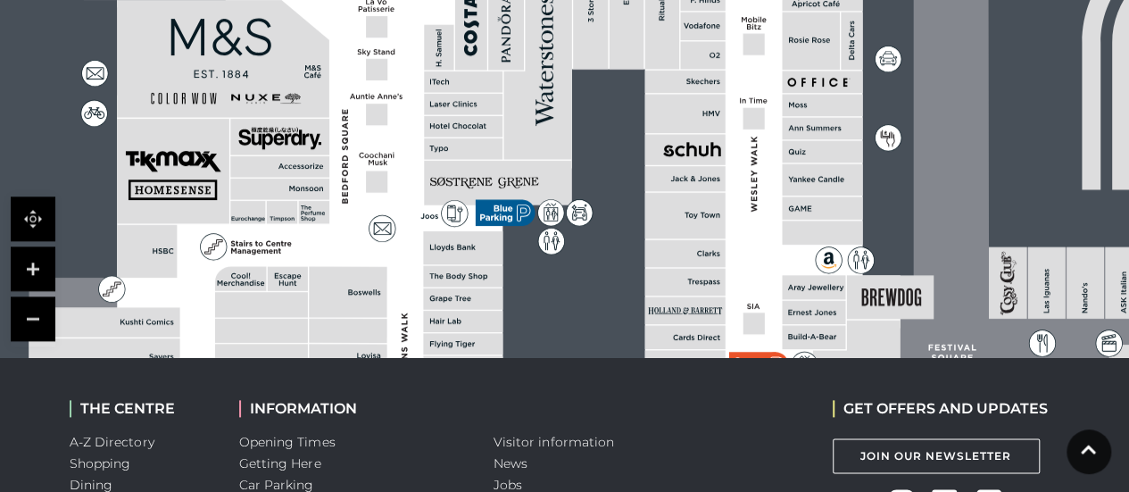
drag, startPoint x: 830, startPoint y: 226, endPoint x: 688, endPoint y: 111, distance: 182.7
click at [697, 103] on rect at bounding box center [684, 113] width 80 height 39
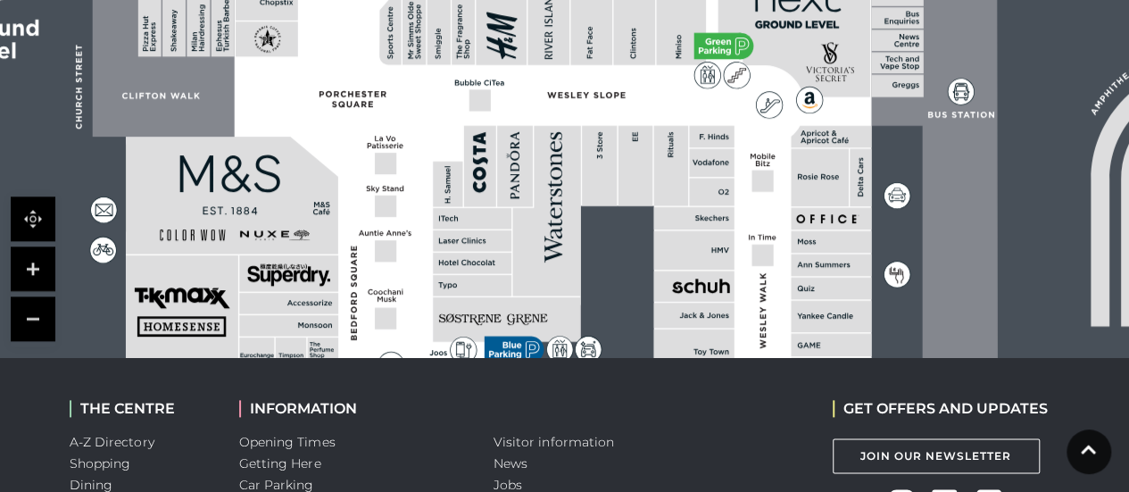
drag, startPoint x: 654, startPoint y: 148, endPoint x: 666, endPoint y: 270, distance: 122.8
click at [666, 270] on rect at bounding box center [693, 285] width 80 height 30
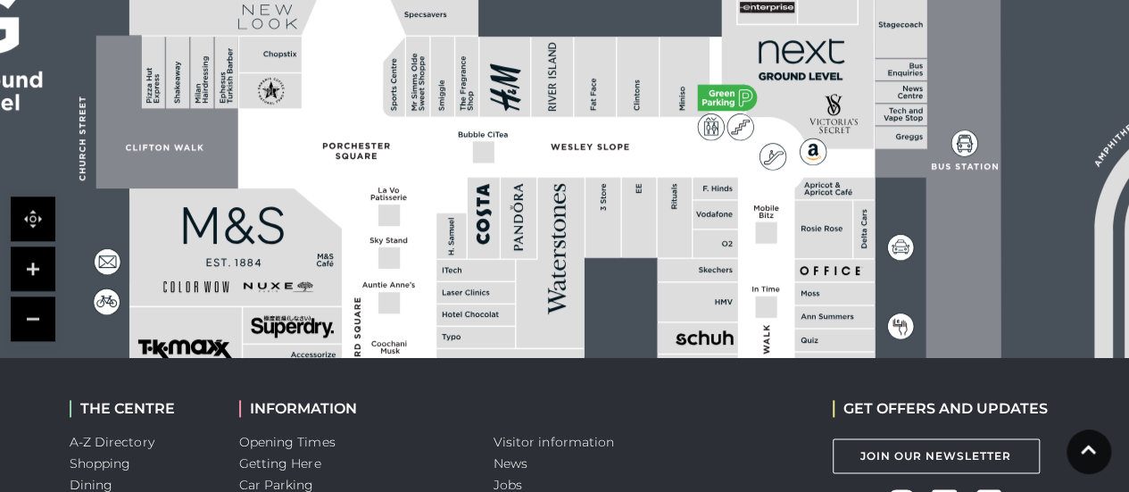
drag, startPoint x: 630, startPoint y: 115, endPoint x: 634, endPoint y: 168, distance: 52.8
click at [634, 168] on polygon at bounding box center [476, 458] width 871 height 1009
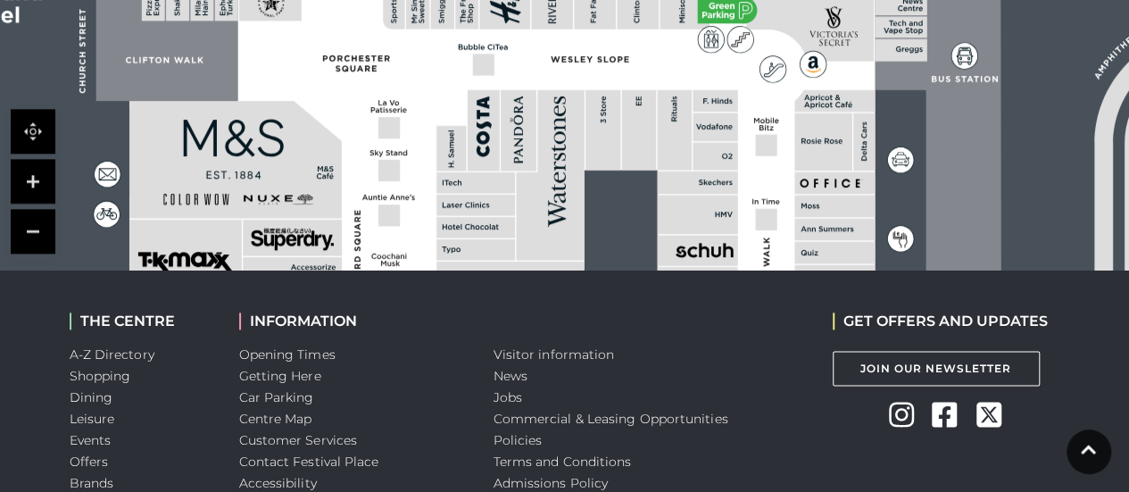
scroll to position [1071, 0]
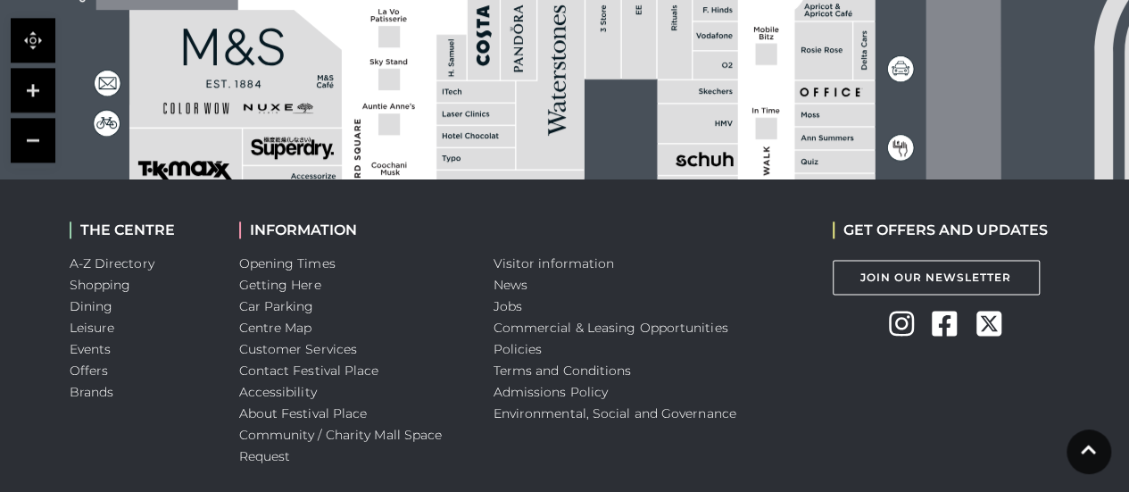
click at [33, 123] on link at bounding box center [33, 140] width 45 height 45
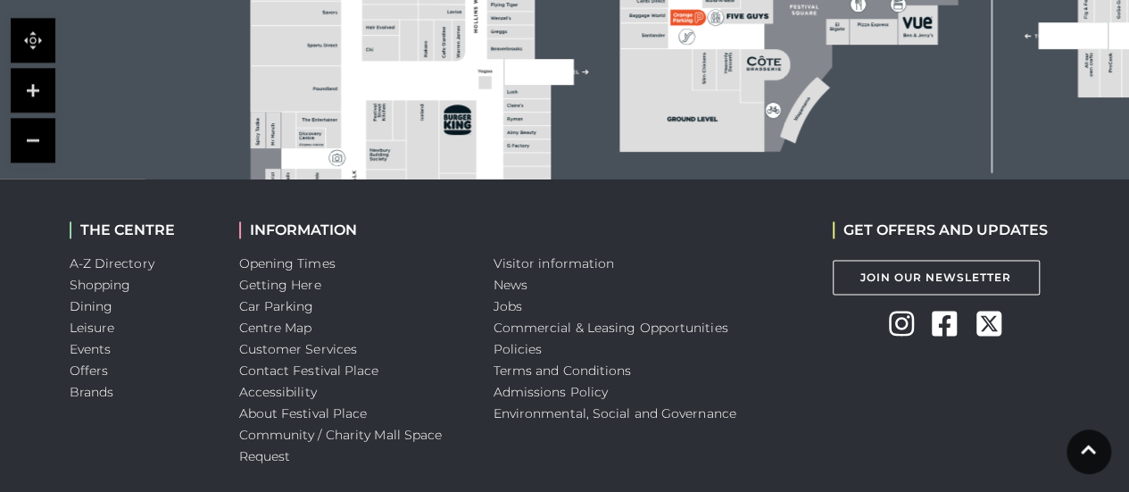
click at [33, 136] on link at bounding box center [33, 140] width 45 height 45
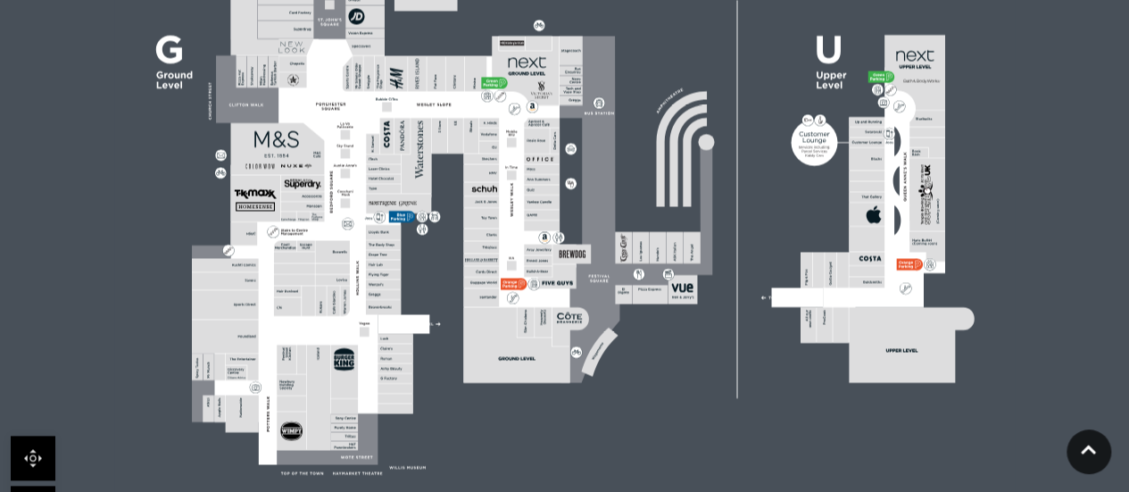
scroll to position [625, 0]
